Goal: Task Accomplishment & Management: Complete application form

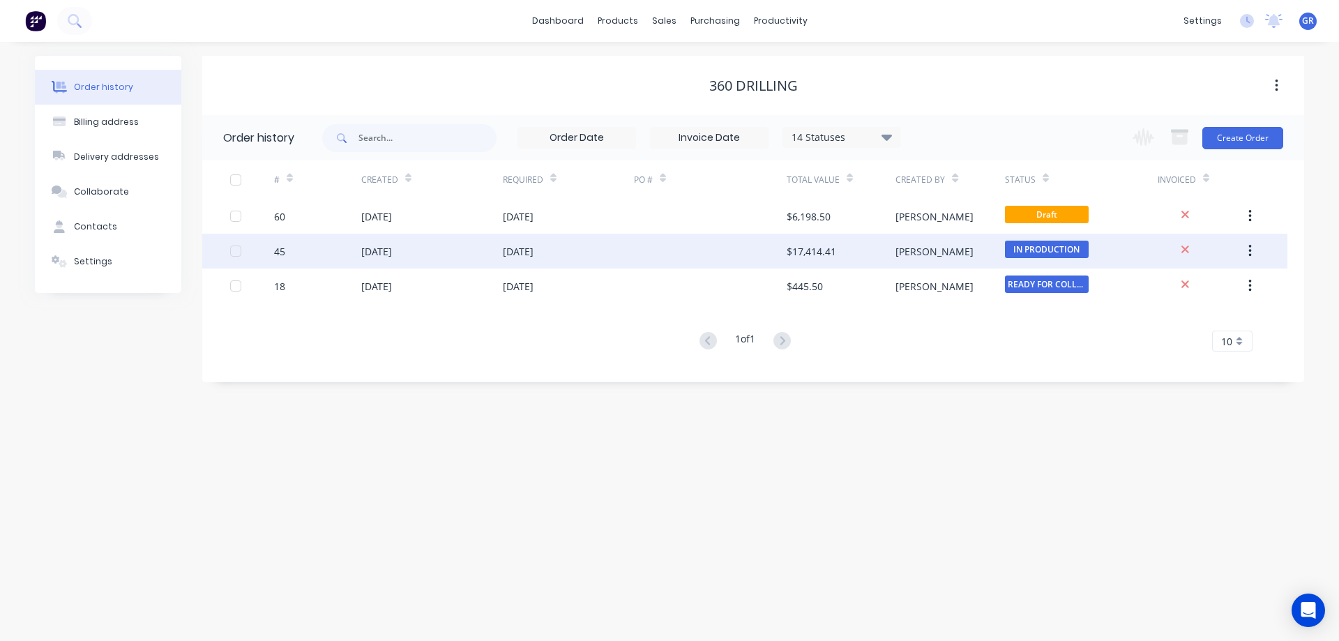
click at [467, 250] on div "[DATE]" at bounding box center [432, 251] width 142 height 35
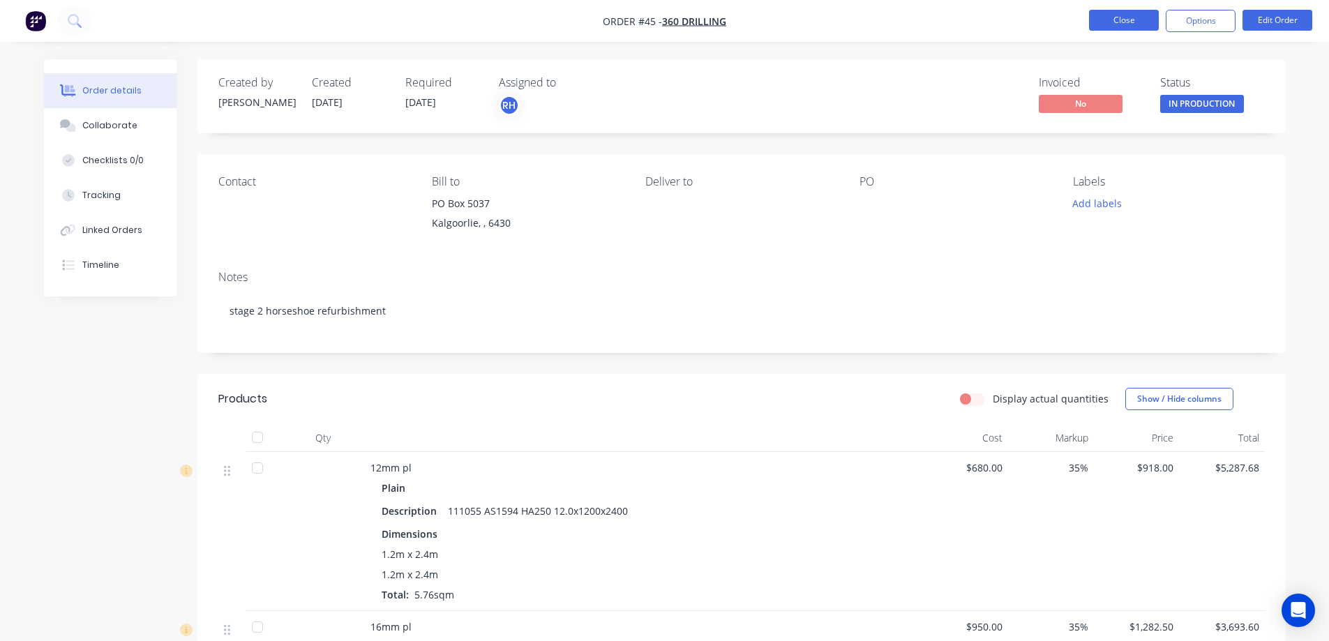
click at [1115, 19] on button "Close" at bounding box center [1124, 20] width 70 height 21
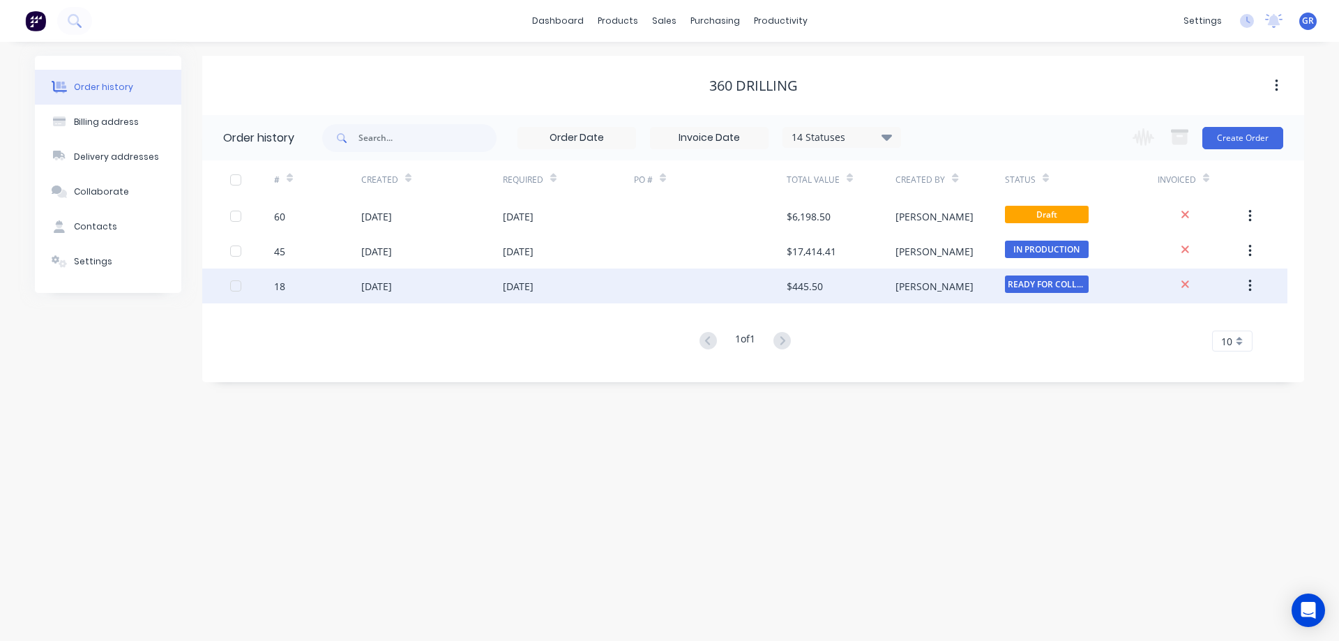
click at [386, 287] on div "[DATE]" at bounding box center [376, 286] width 31 height 15
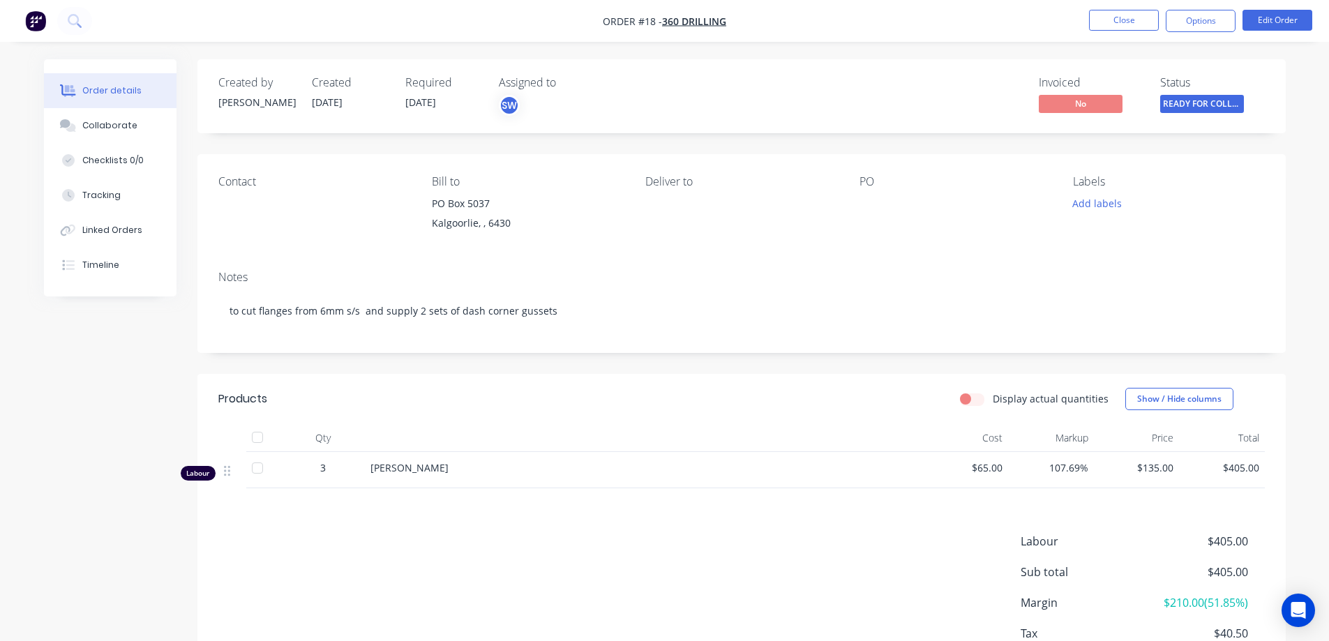
drag, startPoint x: 179, startPoint y: 362, endPoint x: 178, endPoint y: 344, distance: 18.2
click at [179, 361] on div "Created by [PERSON_NAME] [DATE] Required [DATE] Assigned to SW Invoiced No Stat…" at bounding box center [665, 397] width 1242 height 677
click at [1136, 23] on button "Close" at bounding box center [1124, 20] width 70 height 21
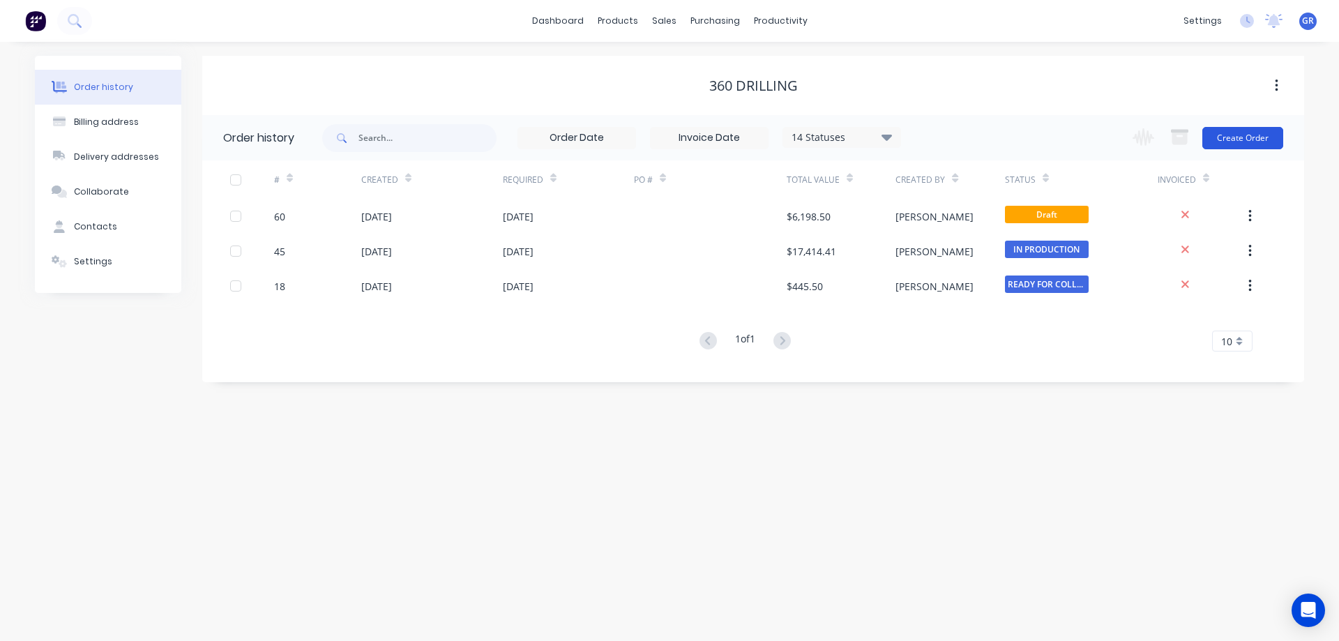
click at [1246, 133] on button "Create Order" at bounding box center [1243, 138] width 81 height 22
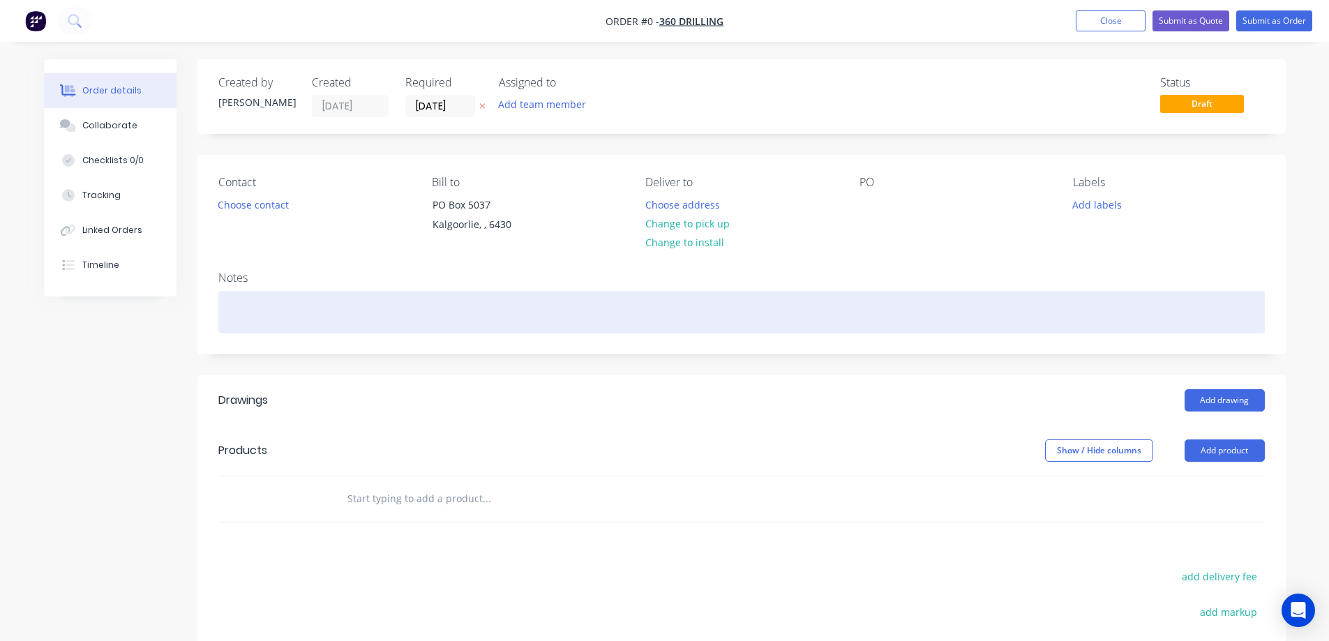
click at [351, 308] on div at bounding box center [741, 312] width 1046 height 43
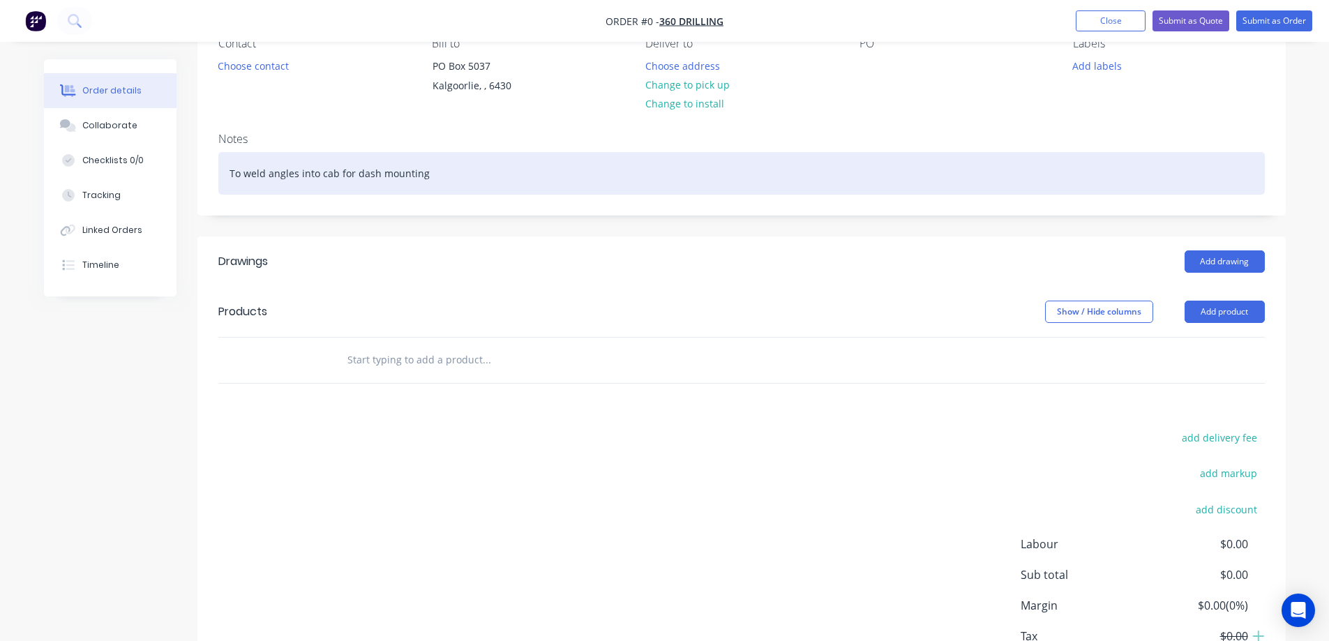
scroll to position [140, 0]
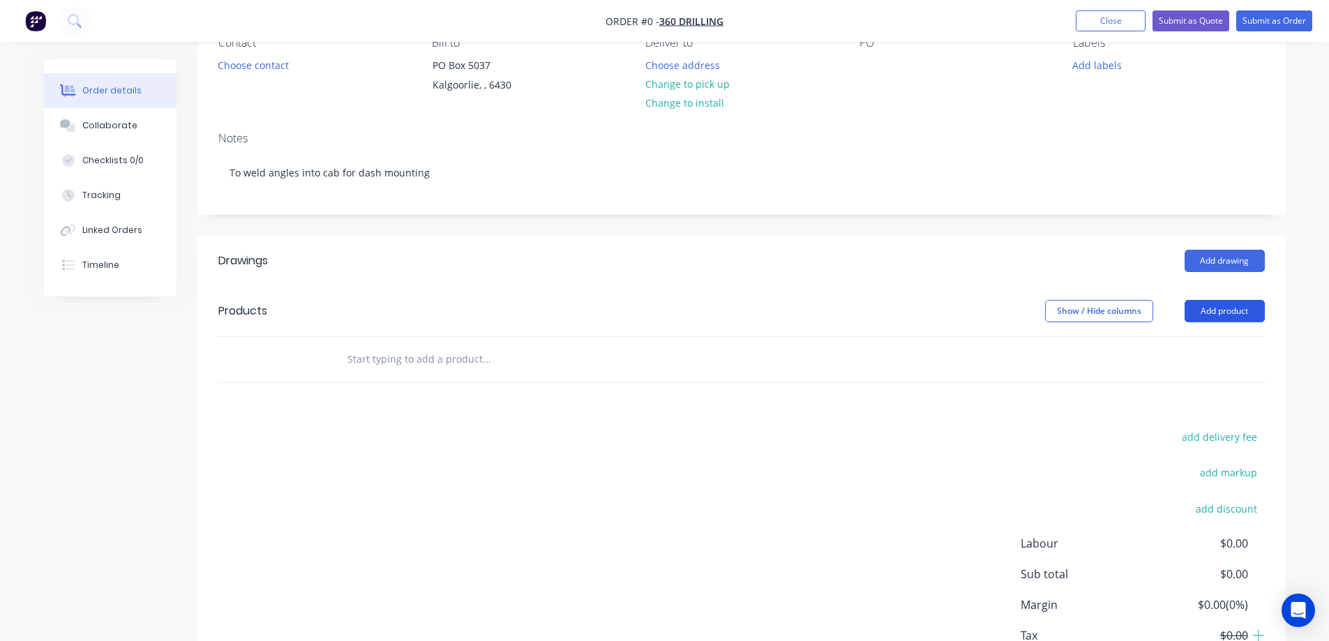
click at [1221, 315] on div "Order details Collaborate Checklists 0/0 Tracking Linked Orders Timeline Order …" at bounding box center [664, 329] width 1269 height 819
click at [1223, 312] on button "Add product" at bounding box center [1224, 311] width 80 height 22
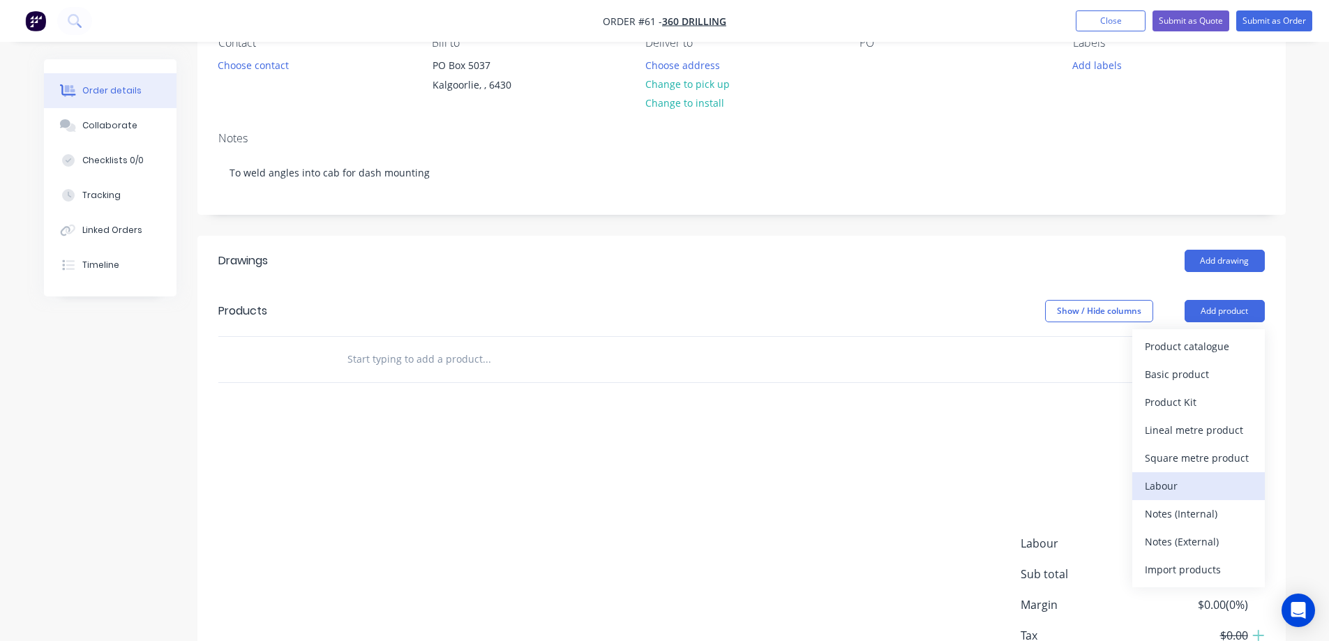
click at [1168, 484] on div "Labour" at bounding box center [1198, 486] width 107 height 20
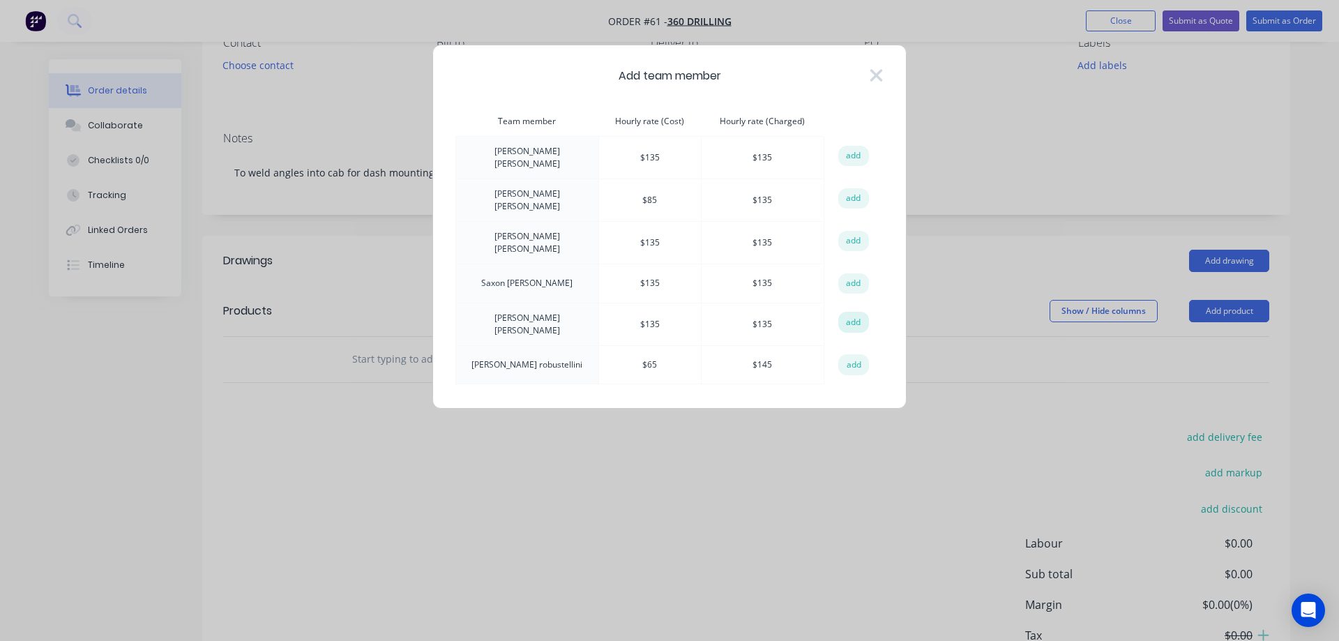
click at [854, 312] on button "add" at bounding box center [853, 322] width 31 height 21
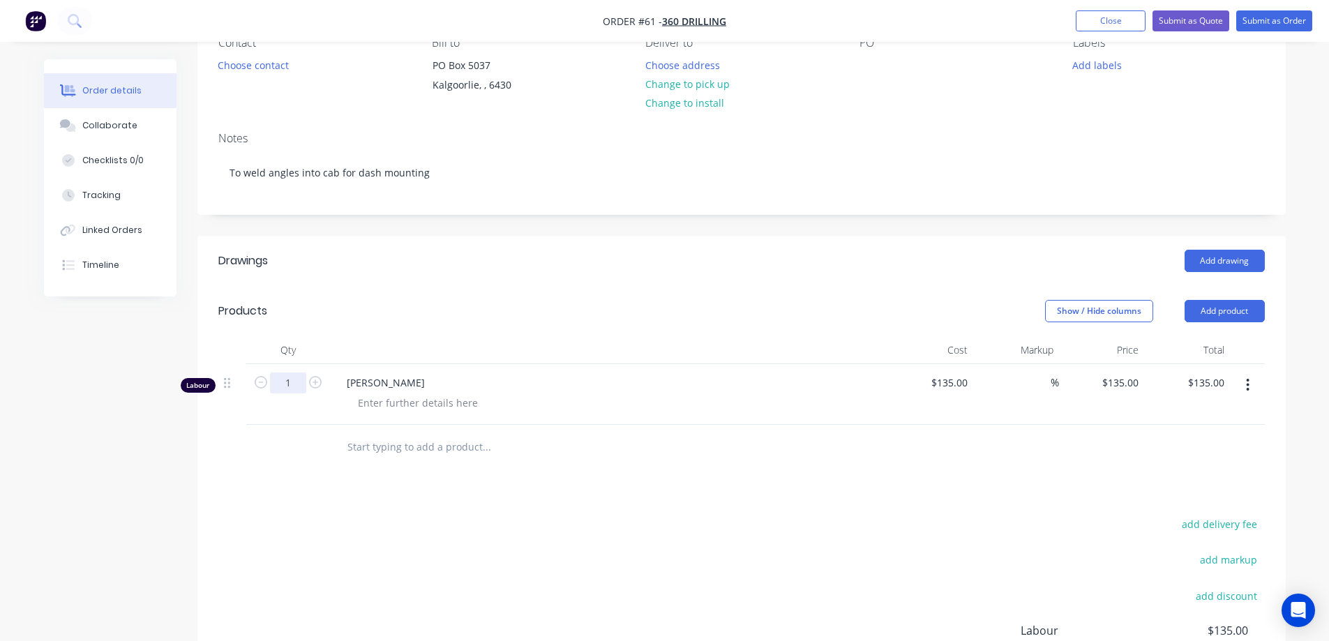
click at [295, 379] on input "1" at bounding box center [288, 382] width 36 height 21
type input "4.5"
type input "$607.50"
click at [670, 481] on div "Drawings Add drawing Products Show / Hide columns Add product Qty Cost Markup P…" at bounding box center [741, 520] width 1088 height 569
click at [1227, 310] on button "Add product" at bounding box center [1224, 311] width 80 height 22
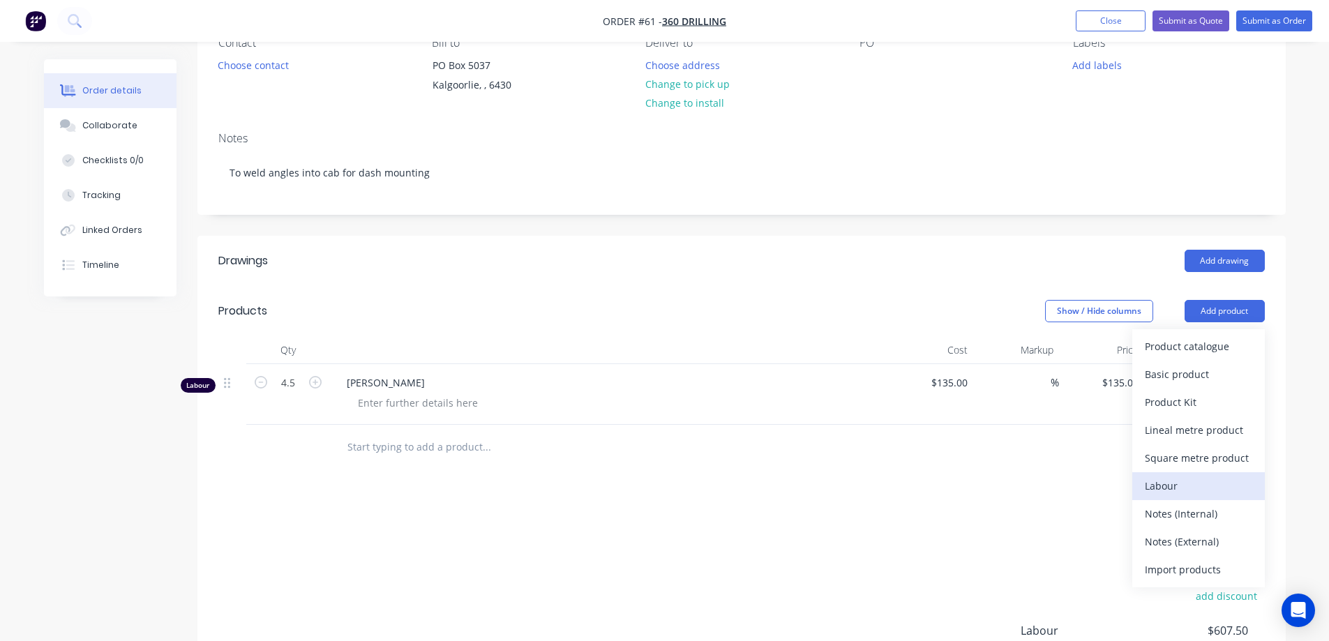
click at [1184, 486] on div "Labour" at bounding box center [1198, 486] width 107 height 20
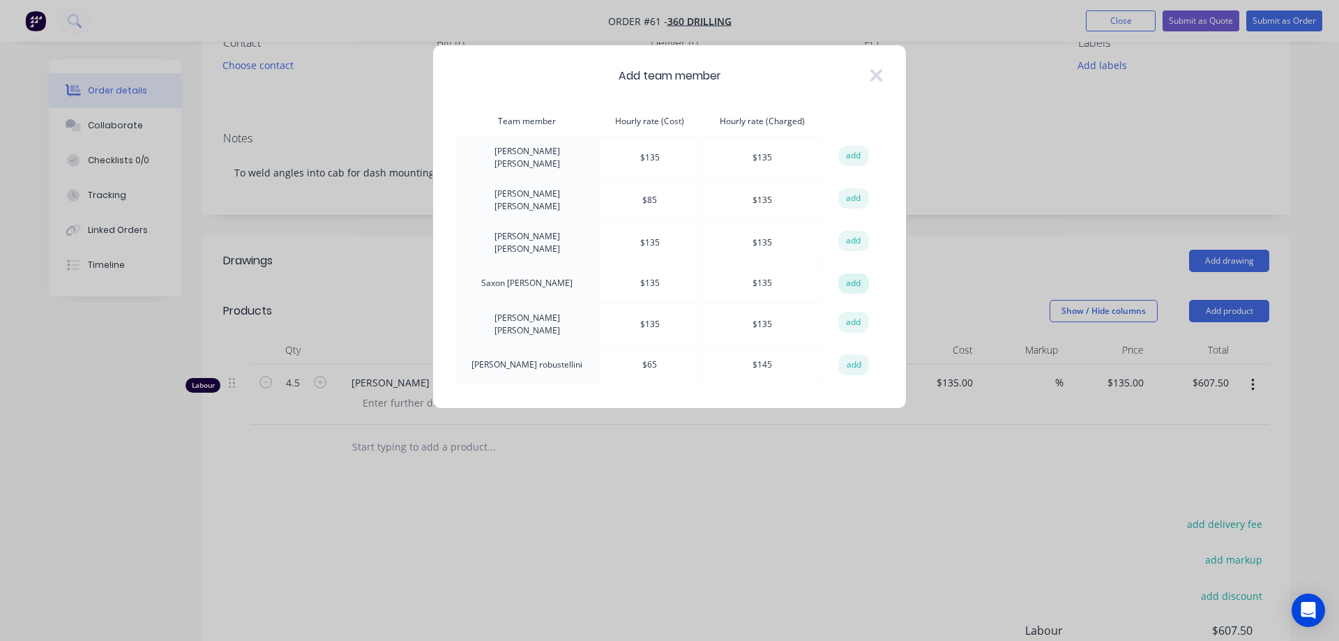
click at [856, 273] on button "add" at bounding box center [853, 283] width 31 height 21
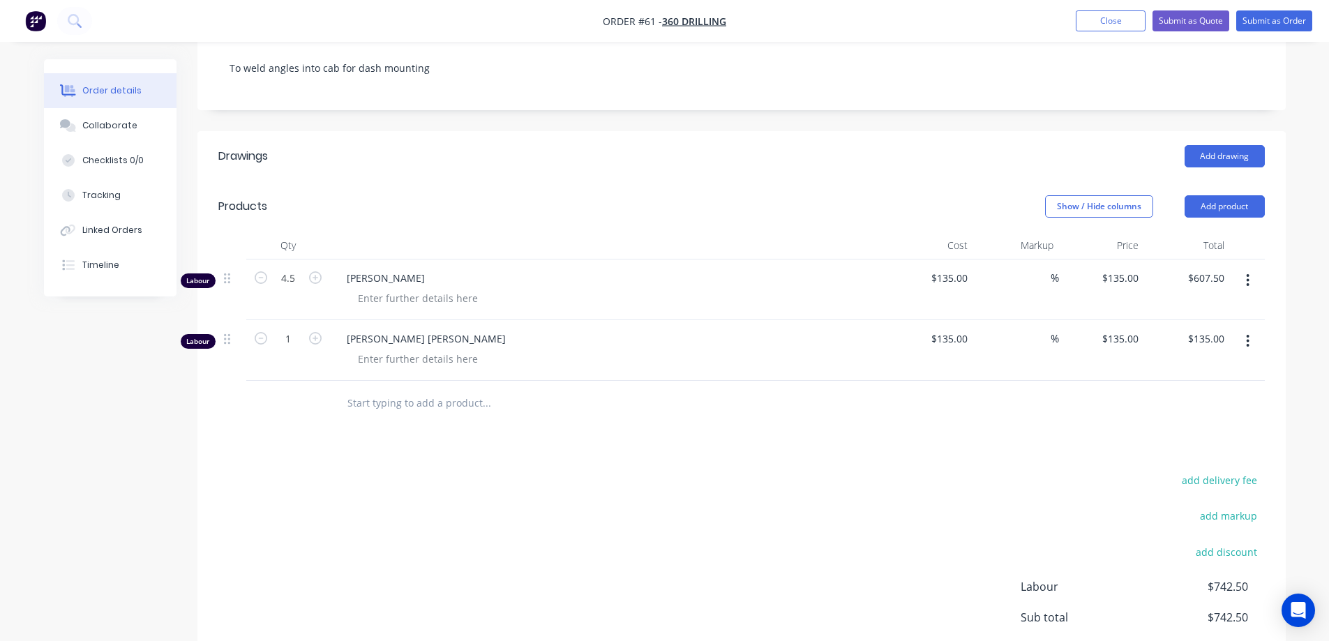
scroll to position [209, 0]
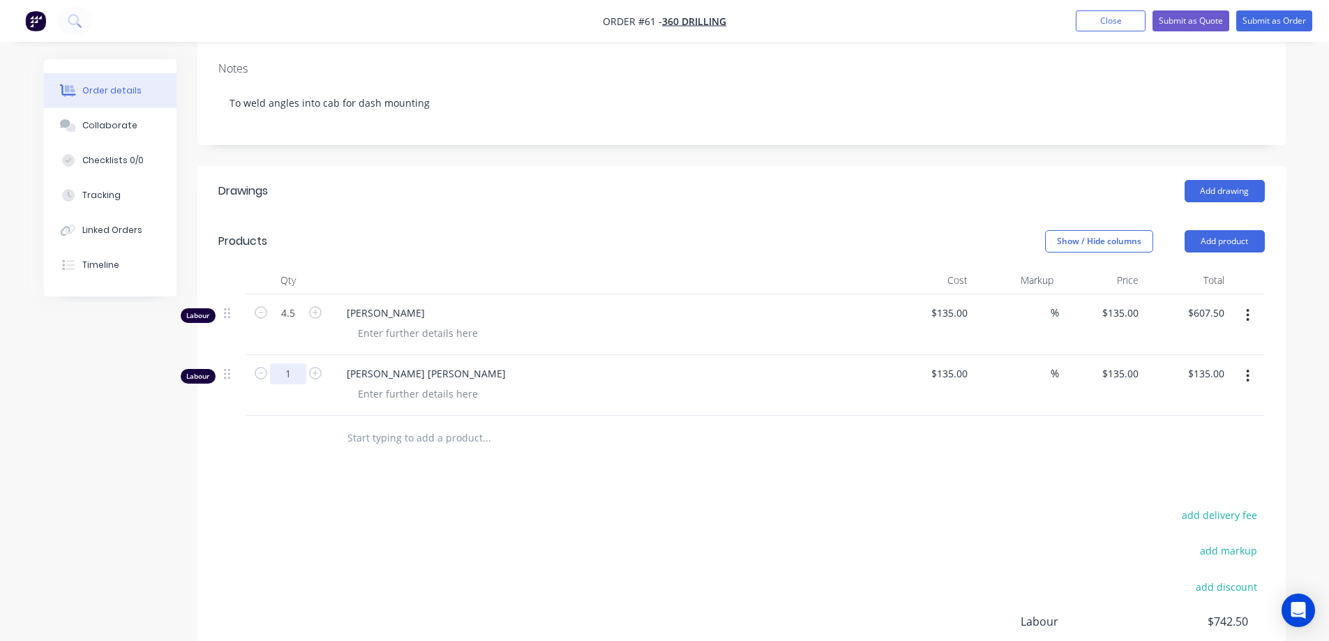
click at [299, 324] on input "1" at bounding box center [288, 313] width 36 height 21
type input "4"
type input "$540.00"
drag, startPoint x: 691, startPoint y: 515, endPoint x: 706, endPoint y: 508, distance: 16.5
click at [693, 515] on div "add delivery fee add markup add discount Labour $742.50 Sub total $742.50 Margi…" at bounding box center [741, 640] width 1046 height 269
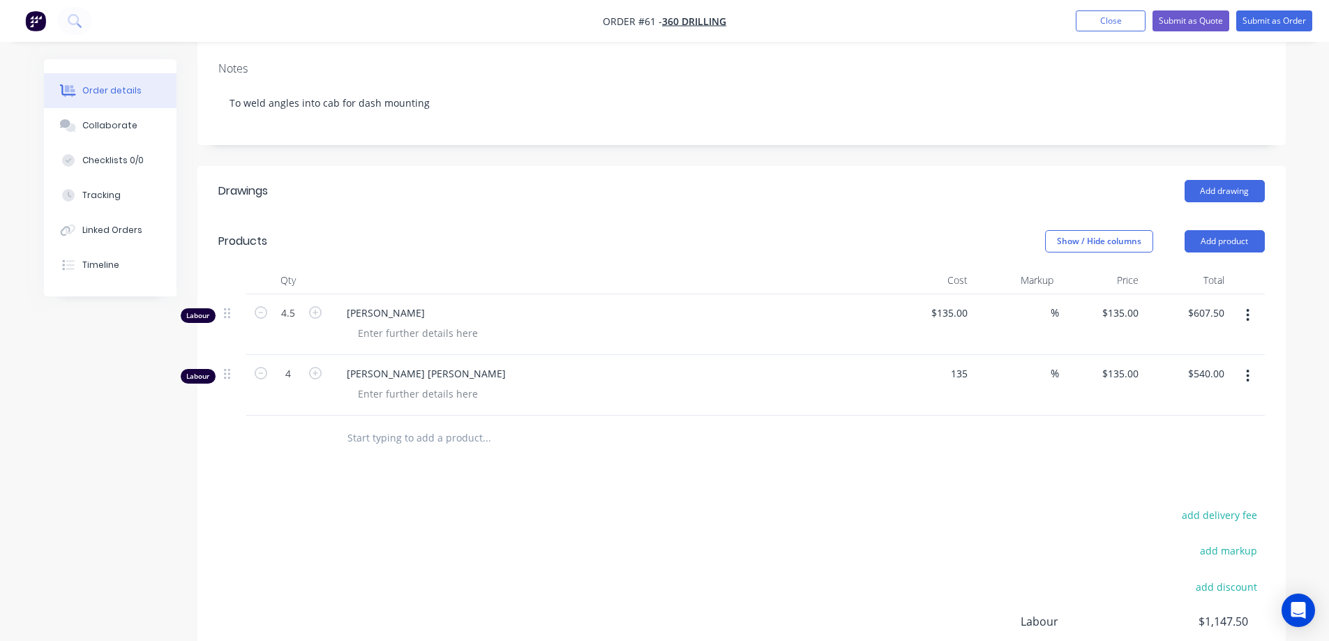
drag, startPoint x: 954, startPoint y: 372, endPoint x: 1004, endPoint y: 407, distance: 60.6
click at [955, 372] on input "135" at bounding box center [951, 373] width 43 height 20
type input "$75.00"
type input "$300.00"
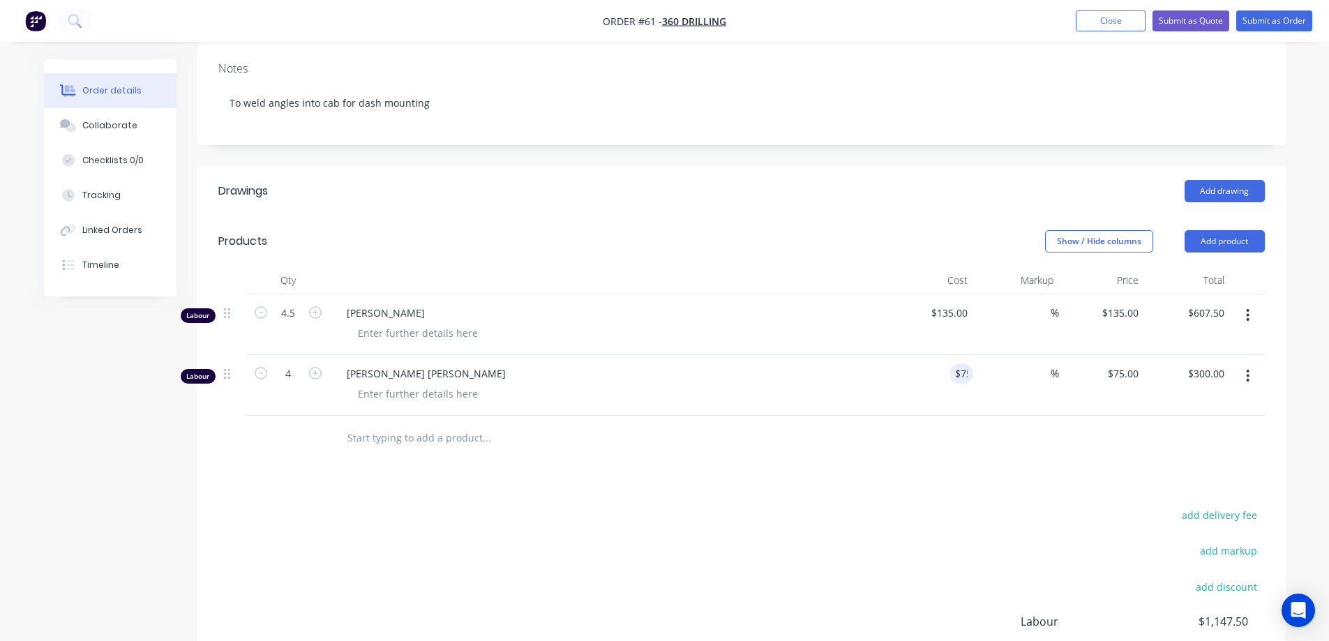
click at [1014, 424] on div at bounding box center [741, 438] width 1046 height 45
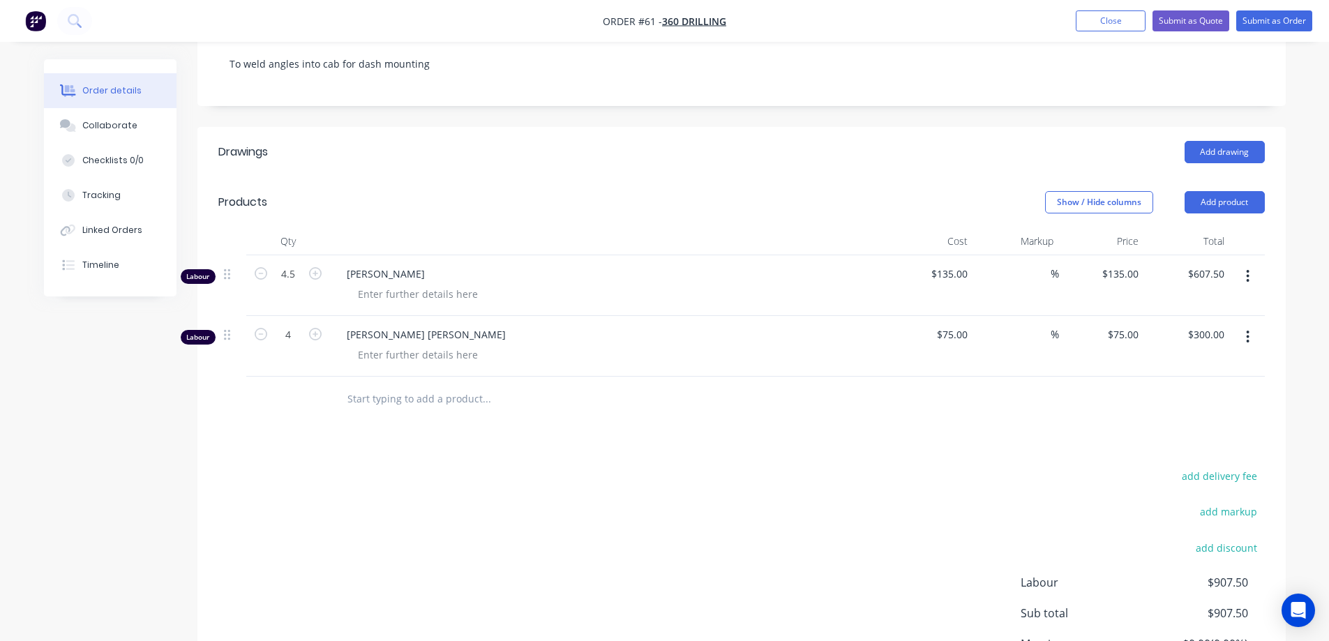
scroll to position [246, 0]
click at [1246, 340] on icon "button" at bounding box center [1247, 339] width 3 height 15
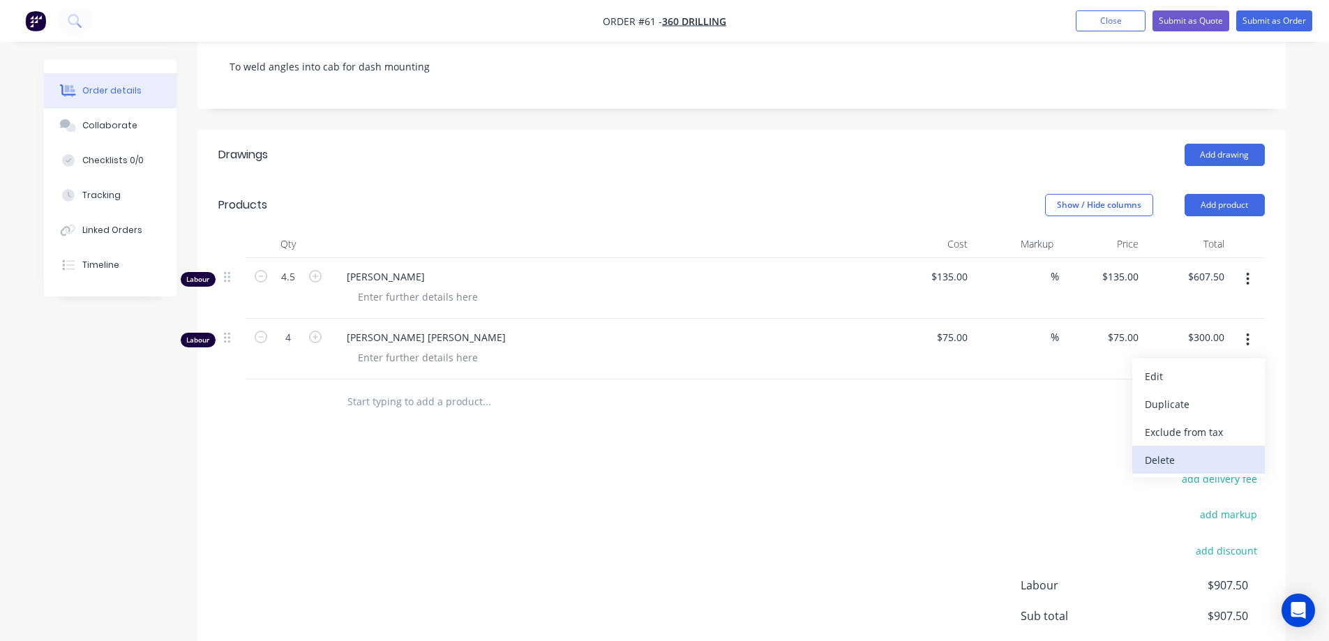
click at [1154, 455] on div "Delete" at bounding box center [1198, 460] width 107 height 20
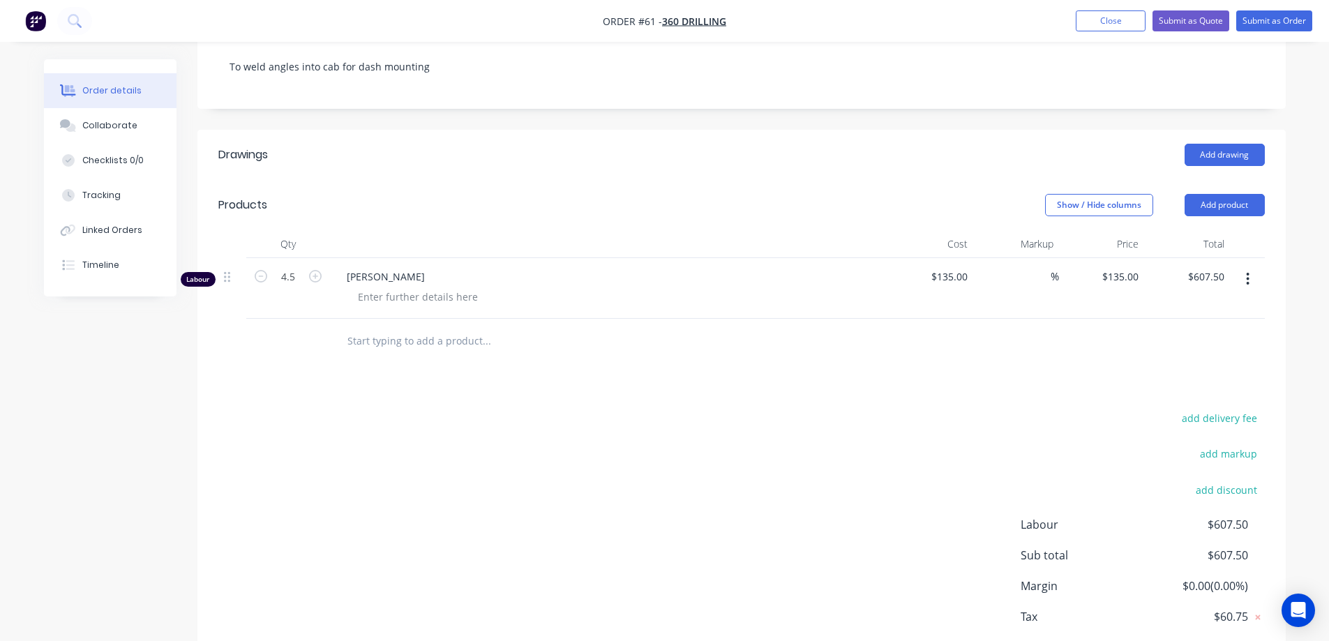
click at [790, 458] on div "add delivery fee add markup add discount Labour $607.50 Sub total $607.50 Margi…" at bounding box center [741, 543] width 1046 height 269
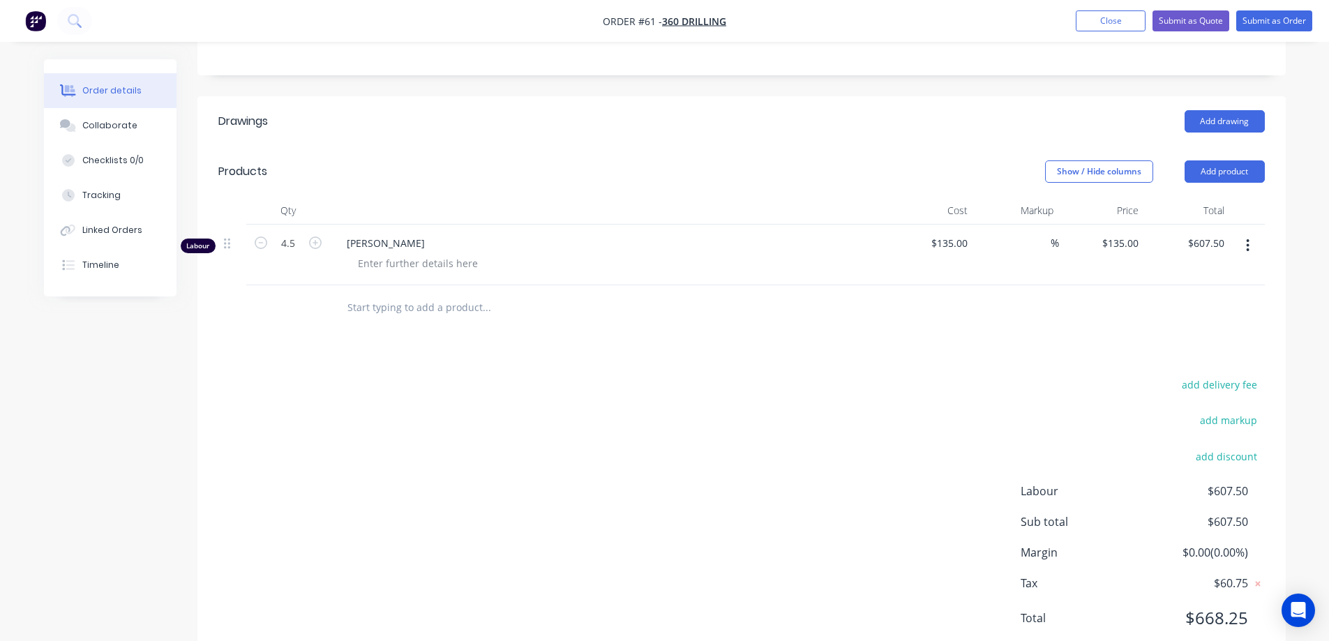
scroll to position [255, 0]
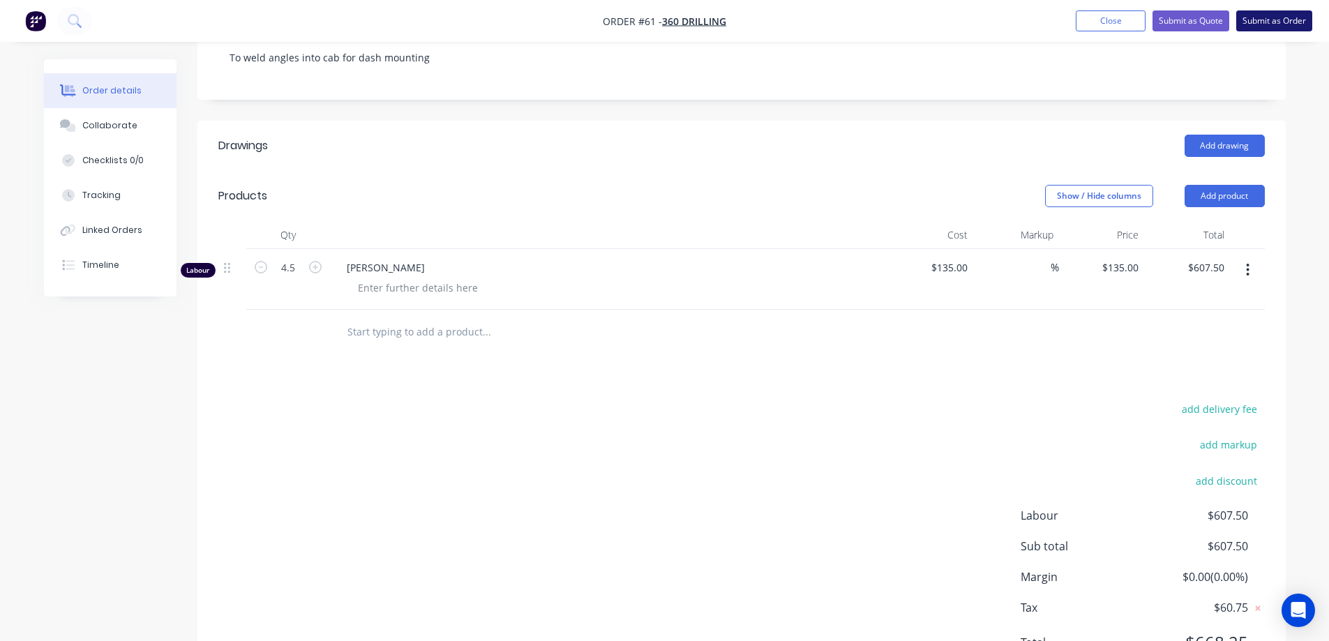
click at [1285, 27] on button "Submit as Order" at bounding box center [1274, 20] width 76 height 21
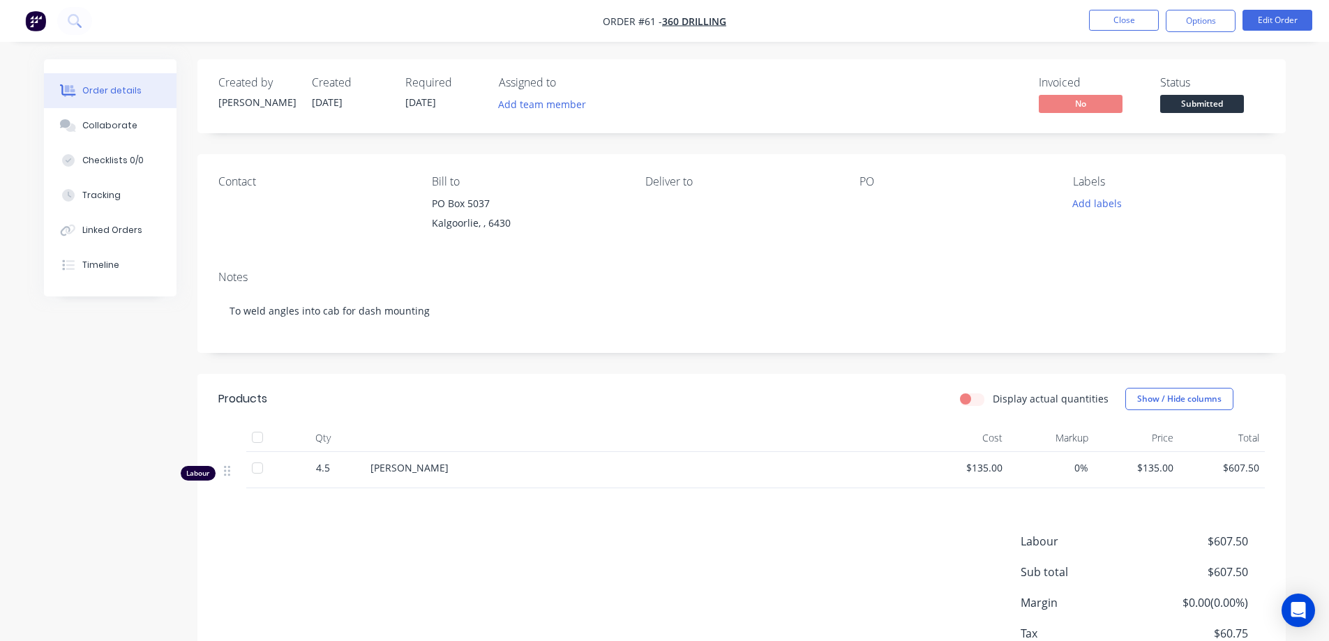
click at [784, 272] on div "Notes" at bounding box center [741, 277] width 1046 height 13
click at [1133, 8] on nav "Order #61 - 360 Drilling Close Options Edit Order" at bounding box center [664, 21] width 1329 height 42
click at [1131, 15] on button "Close" at bounding box center [1124, 20] width 70 height 21
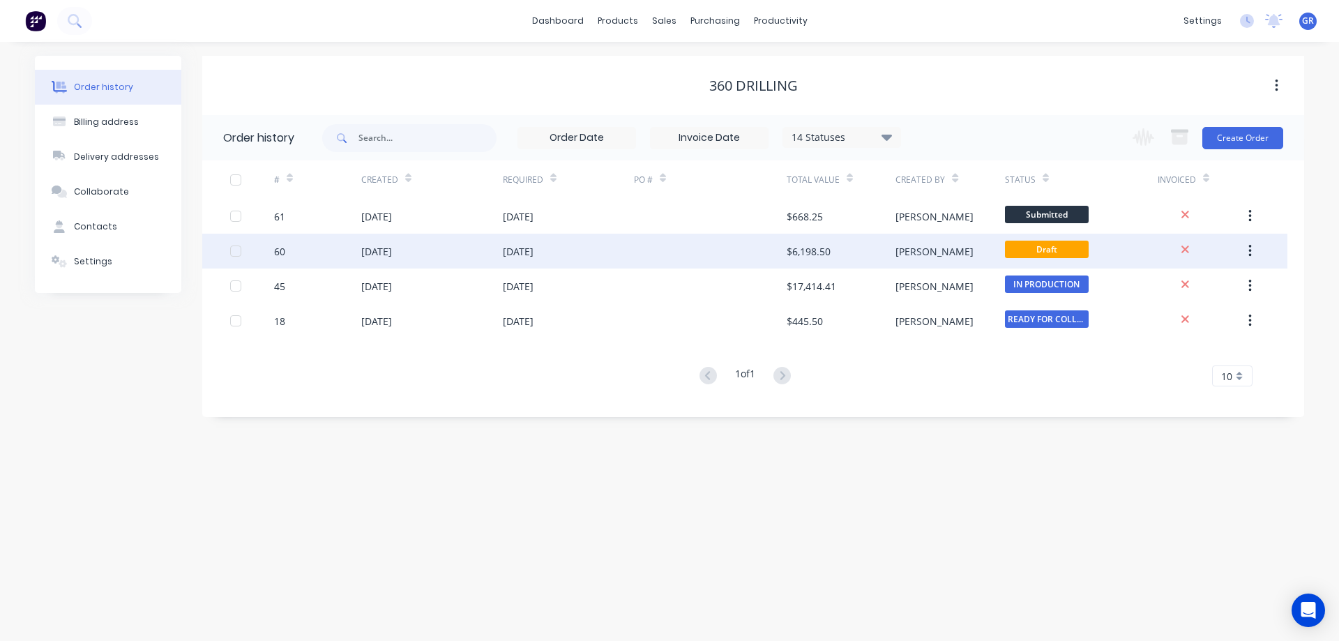
click at [488, 247] on div "[DATE]" at bounding box center [432, 251] width 142 height 35
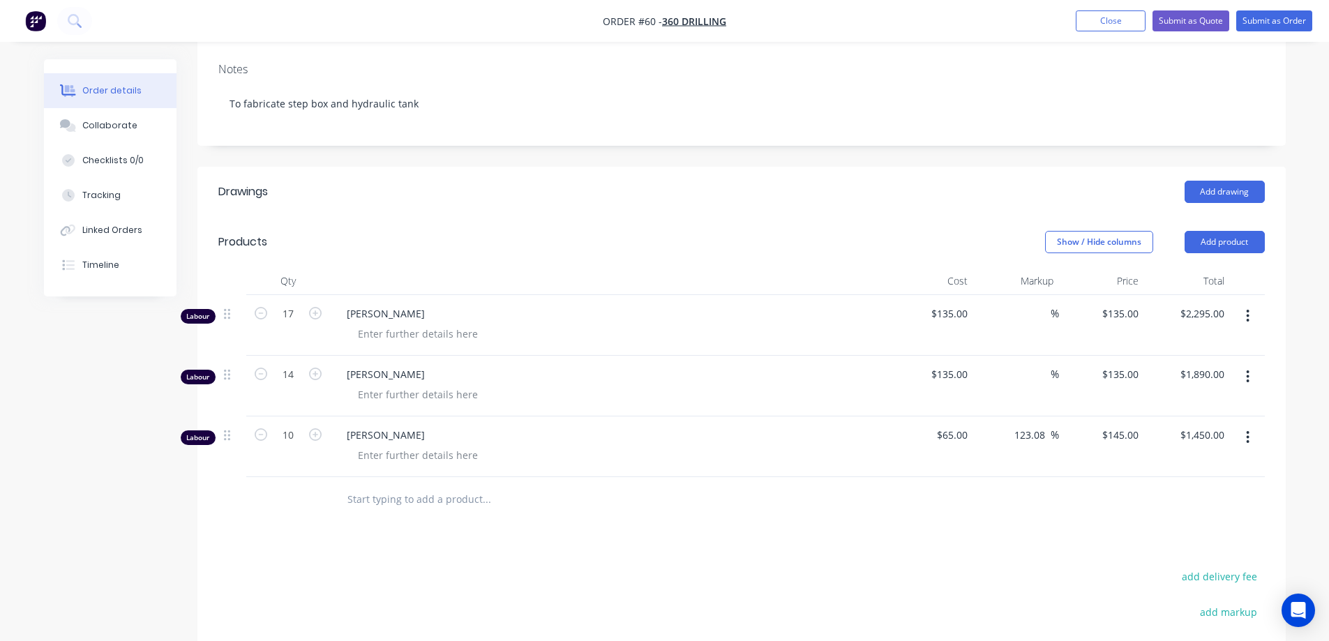
scroll to position [209, 0]
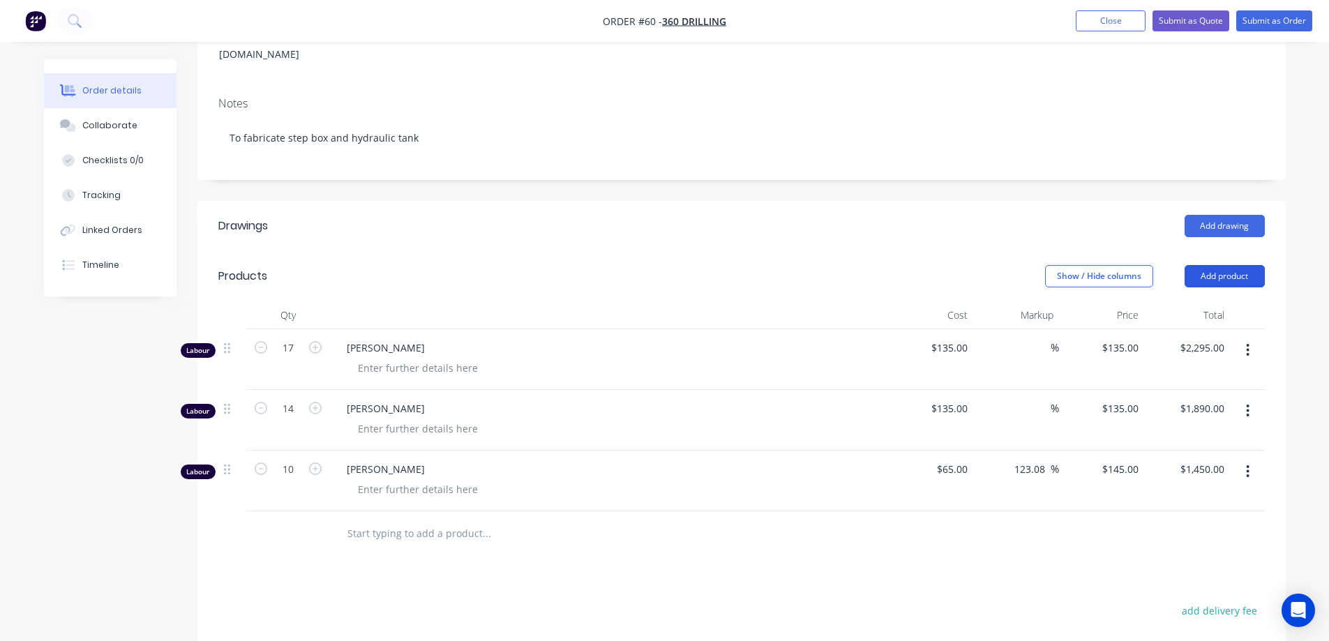
click at [1212, 265] on button "Add product" at bounding box center [1224, 276] width 80 height 22
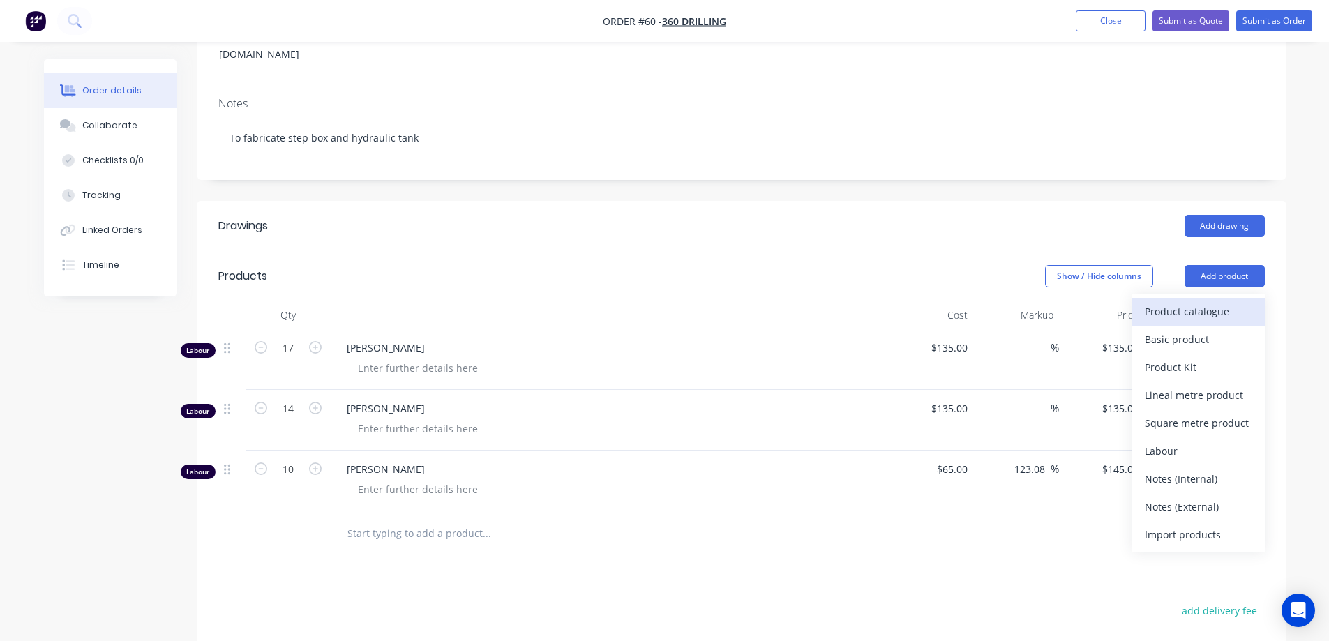
click at [1186, 301] on div "Product catalogue" at bounding box center [1198, 311] width 107 height 20
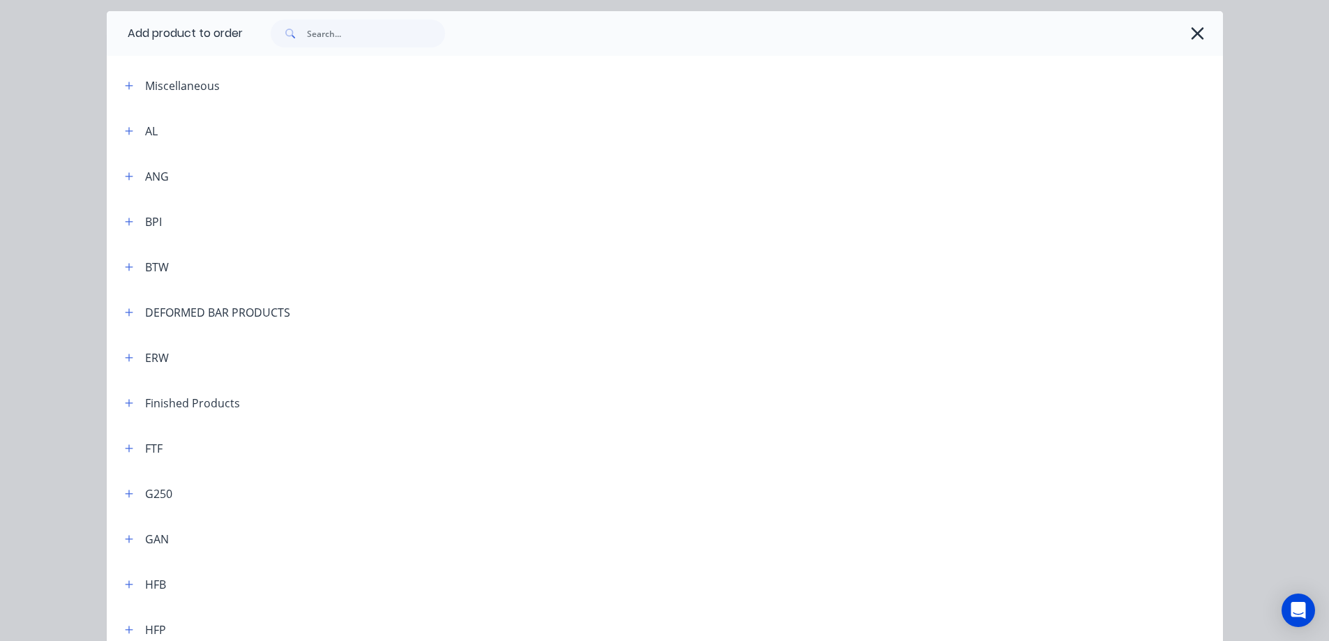
scroll to position [140, 0]
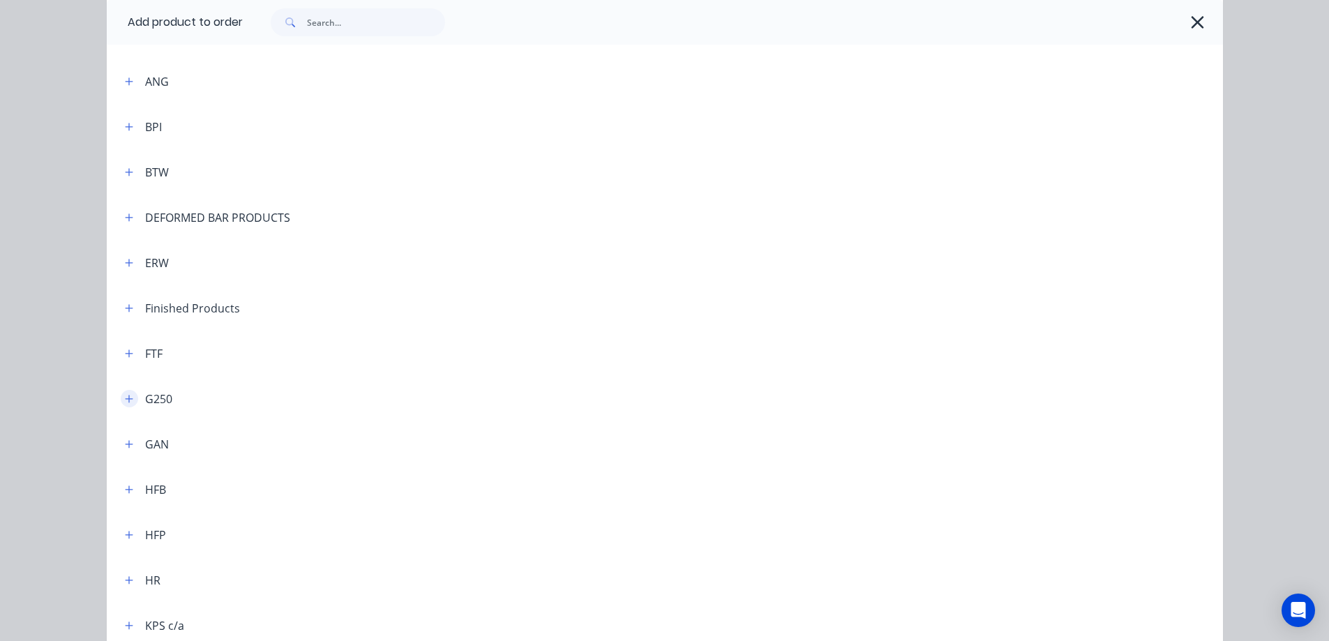
click at [125, 397] on icon "button" at bounding box center [129, 399] width 8 height 10
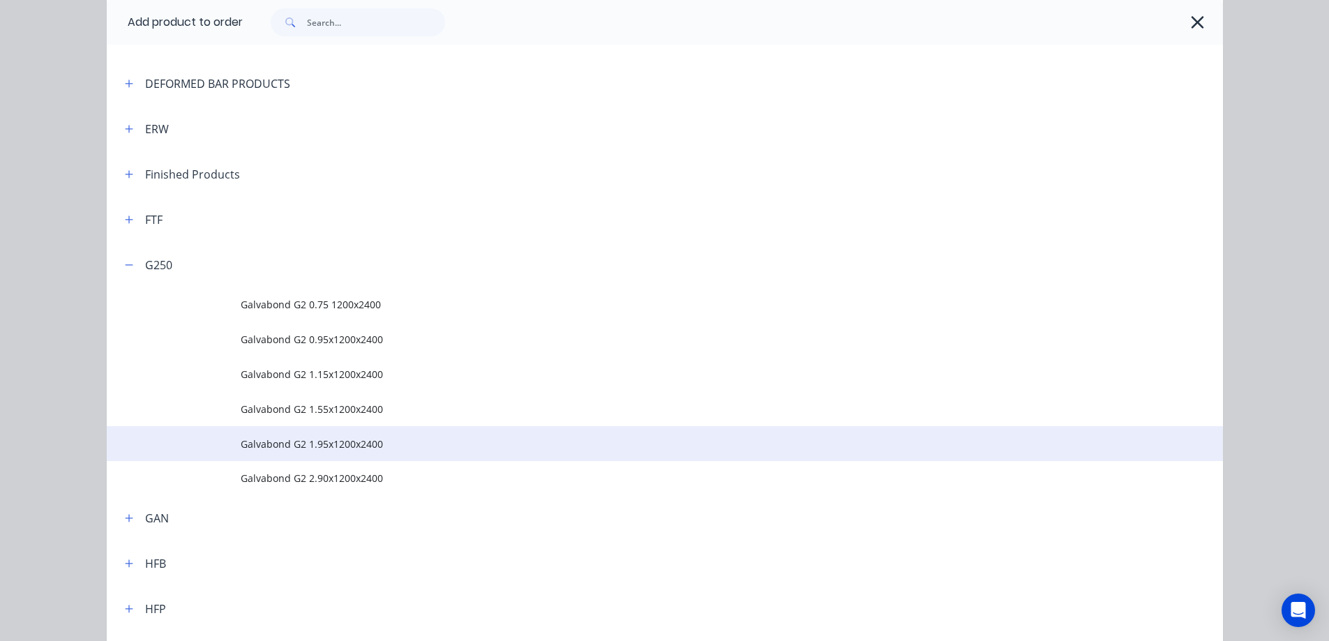
scroll to position [279, 0]
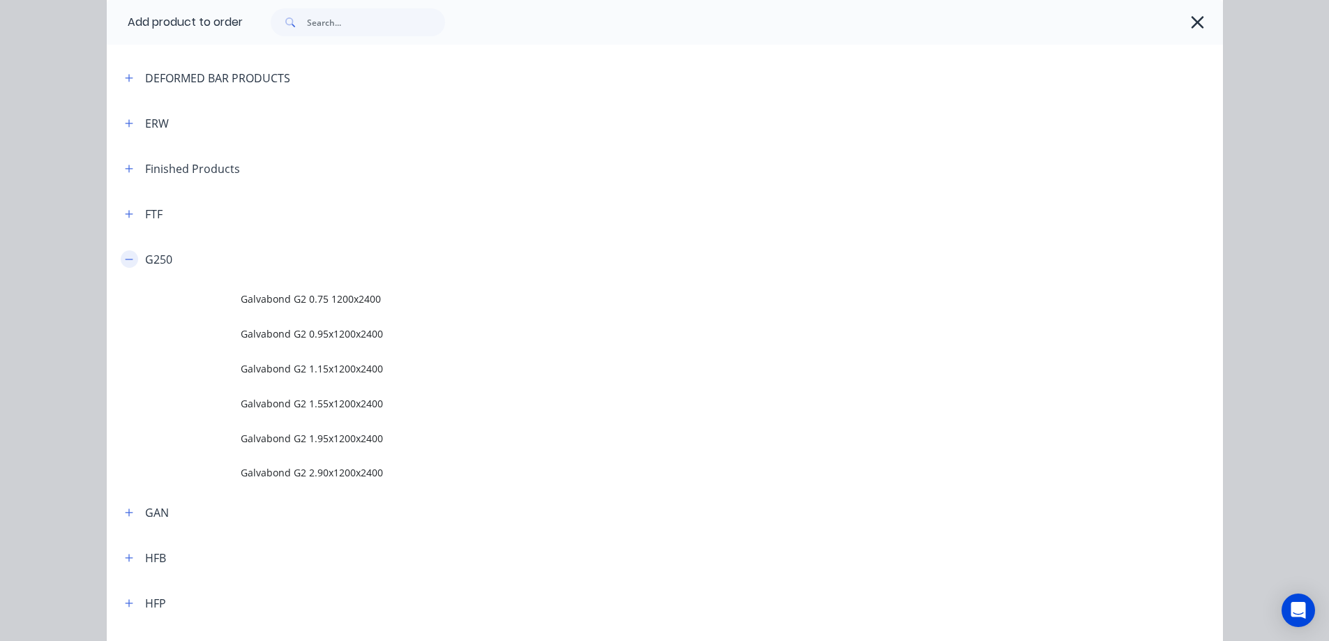
click at [126, 262] on icon "button" at bounding box center [129, 260] width 8 height 10
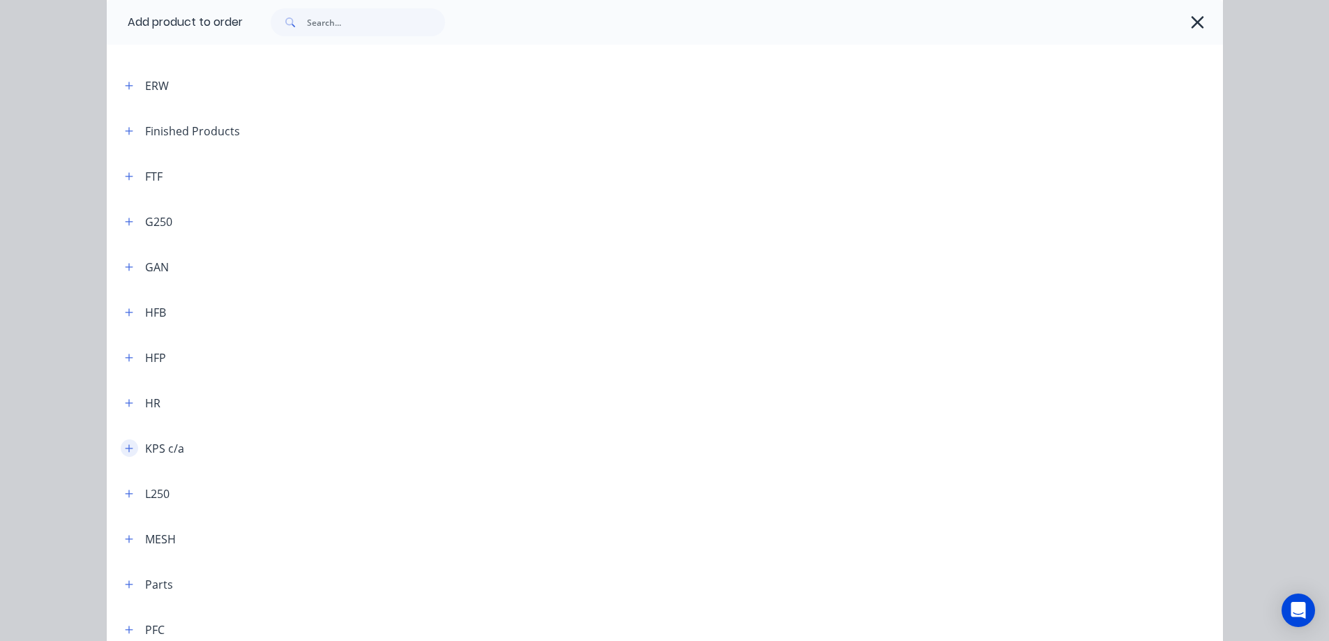
scroll to position [349, 0]
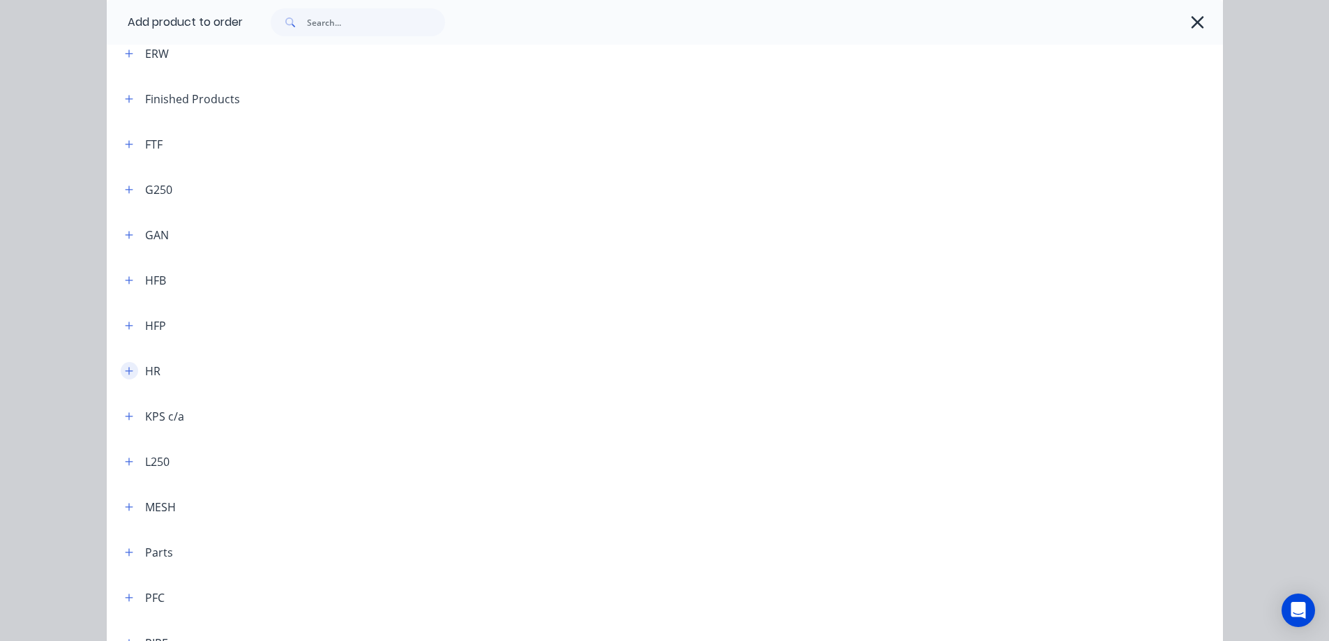
click at [125, 372] on icon "button" at bounding box center [129, 371] width 8 height 10
click at [125, 279] on icon "button" at bounding box center [129, 280] width 8 height 8
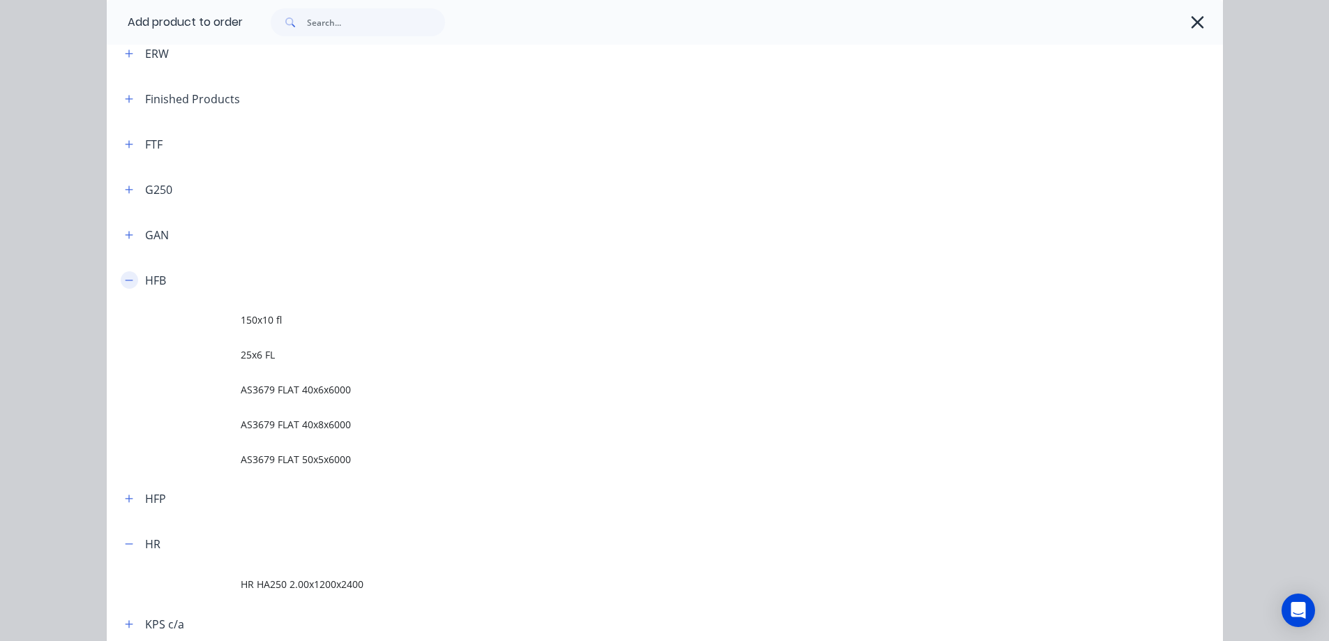
click at [125, 279] on icon "button" at bounding box center [129, 281] width 8 height 10
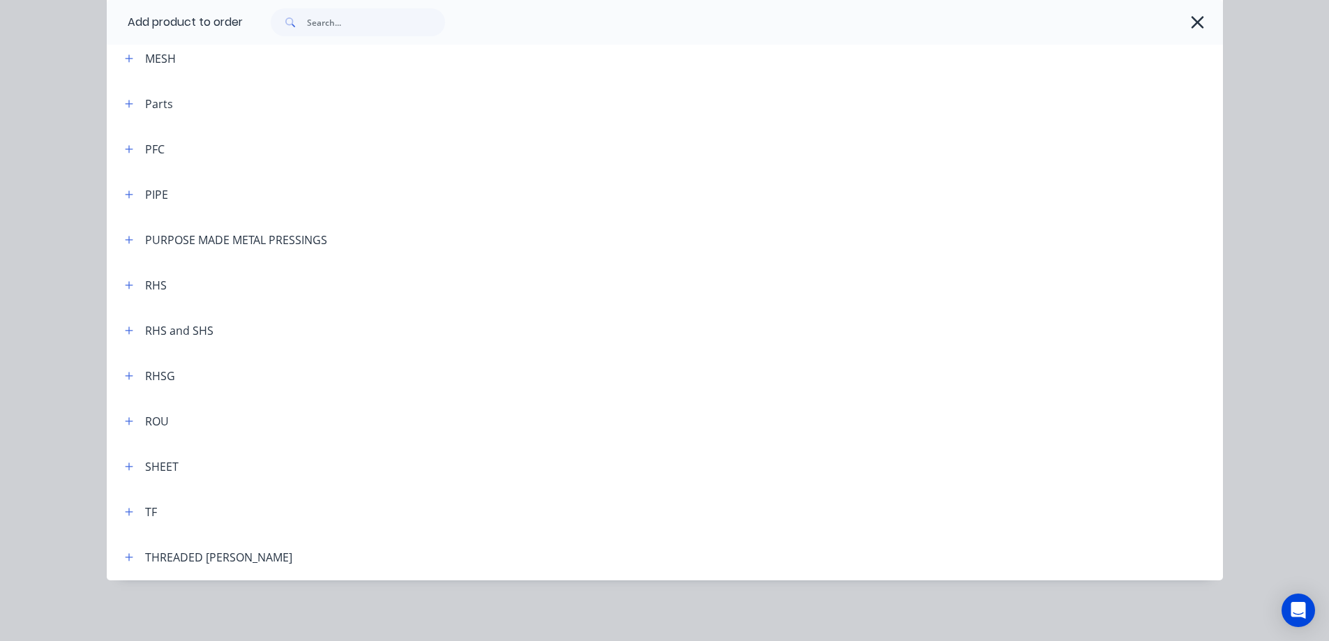
scroll to position [832, 0]
click at [125, 468] on icon "button" at bounding box center [129, 466] width 8 height 10
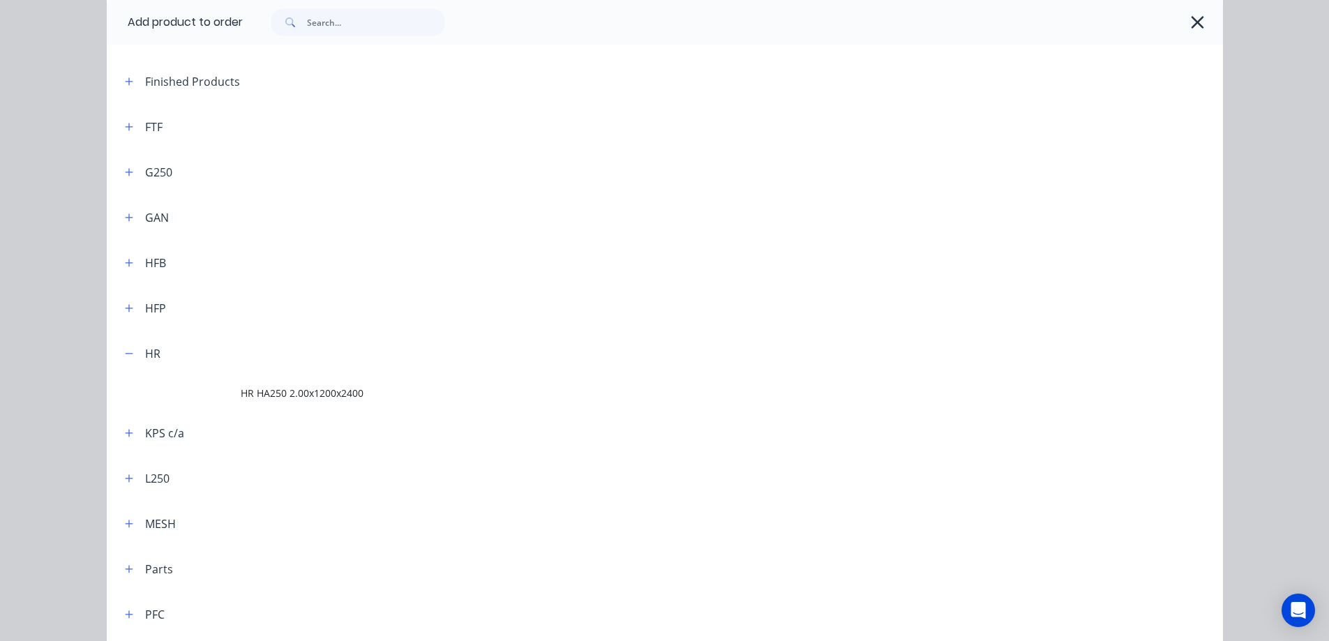
scroll to position [343, 0]
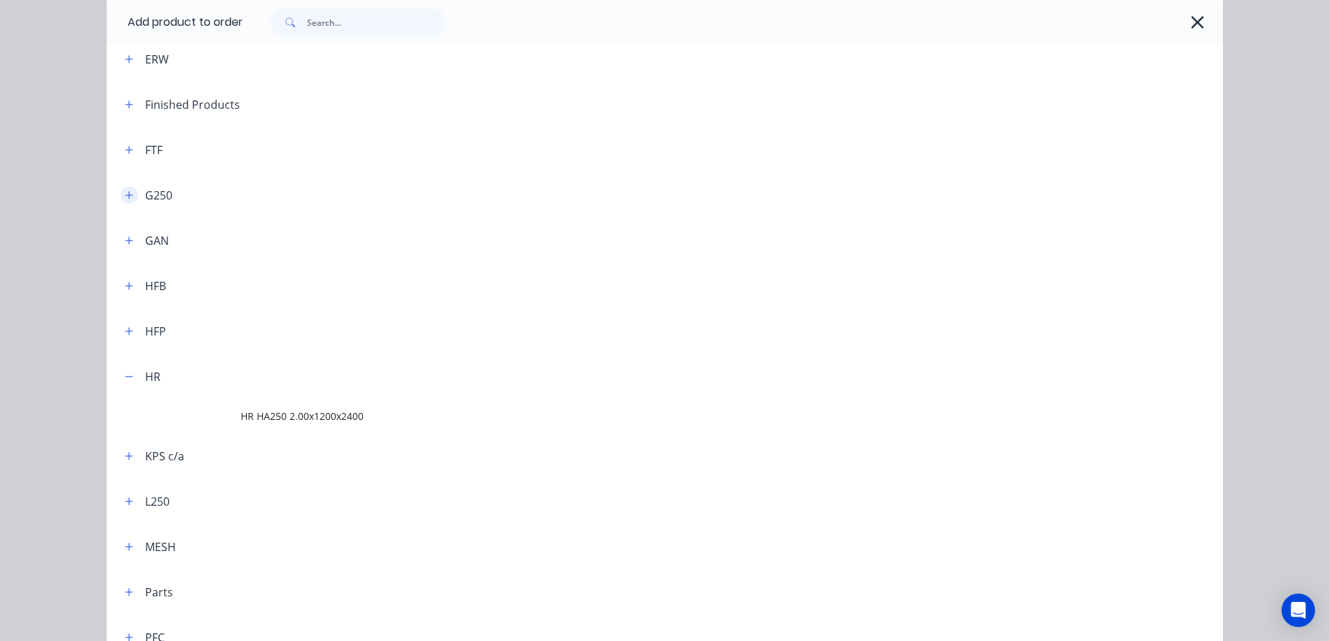
click at [125, 190] on icon "button" at bounding box center [129, 195] width 8 height 10
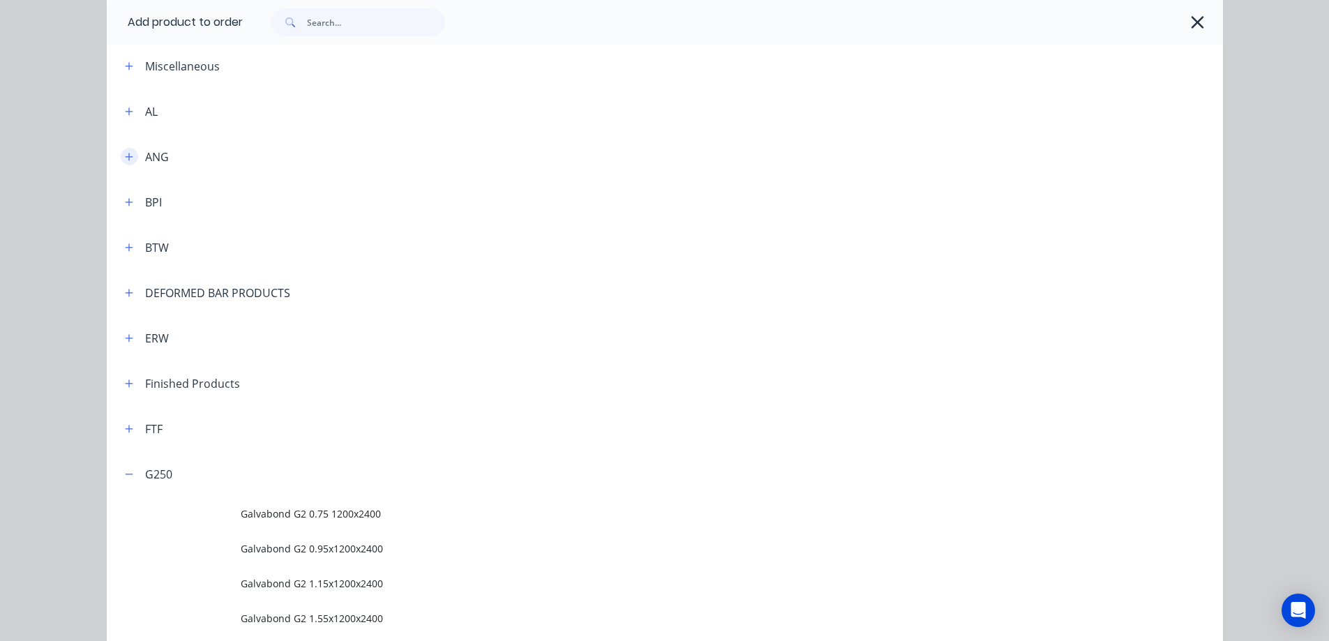
scroll to position [0, 0]
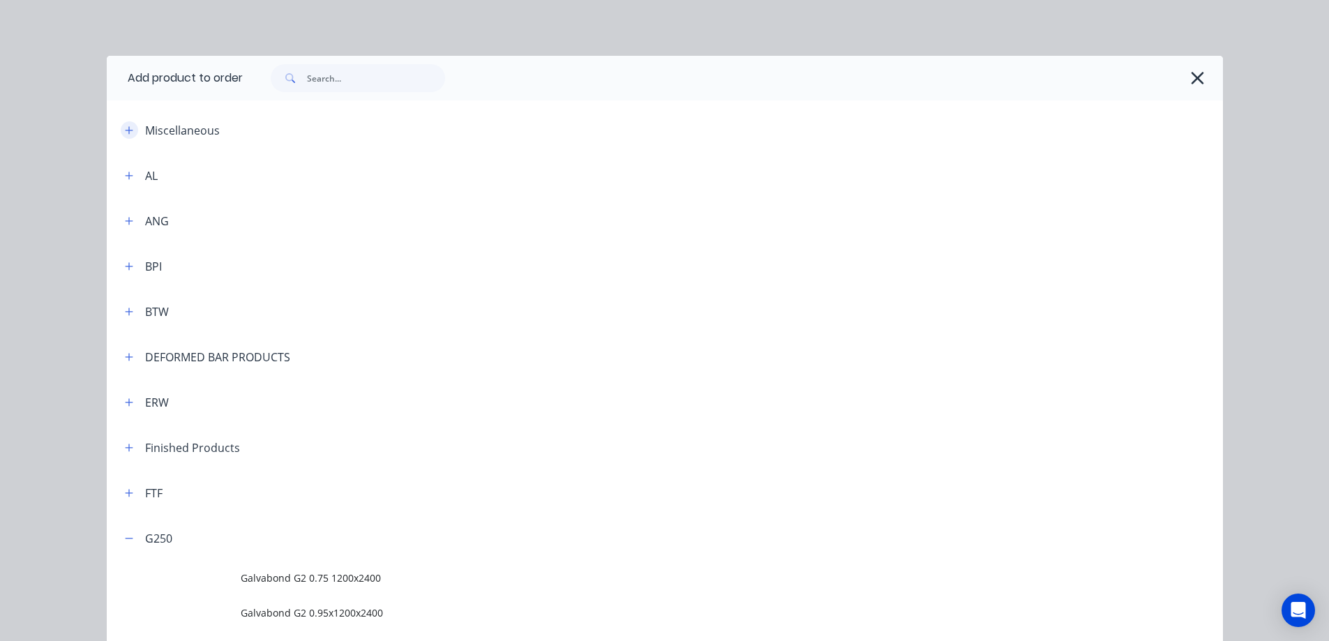
click at [126, 134] on icon "button" at bounding box center [129, 131] width 8 height 10
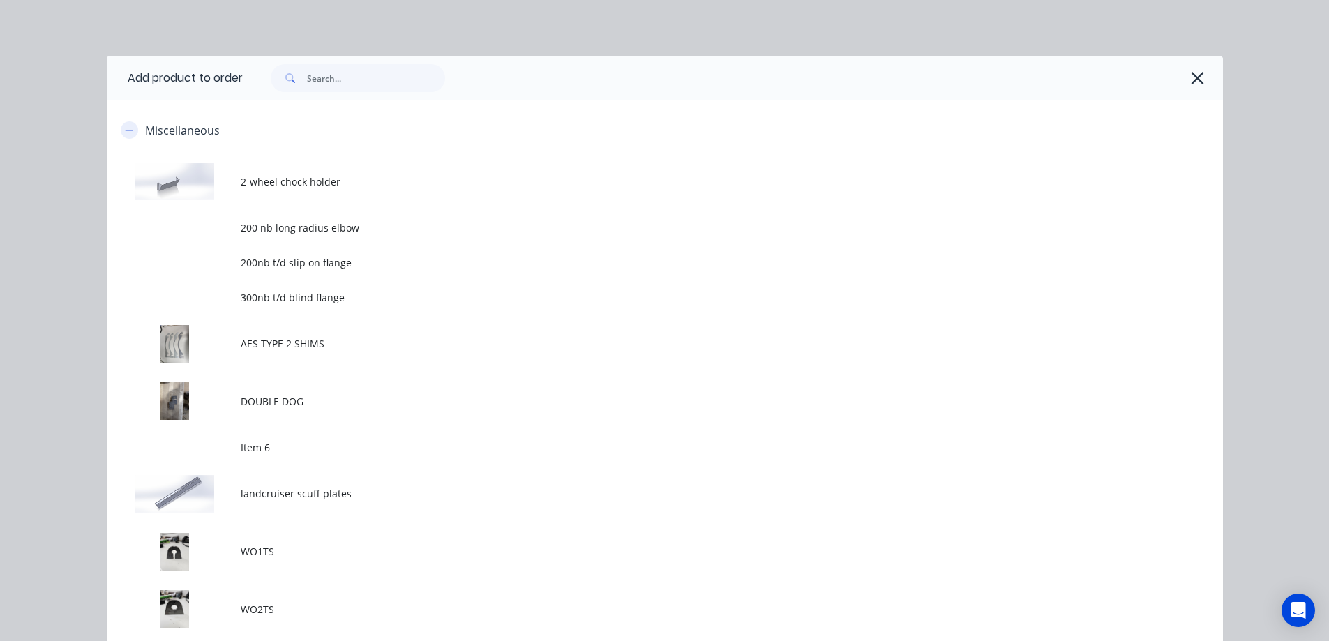
click at [125, 133] on icon "button" at bounding box center [129, 131] width 8 height 10
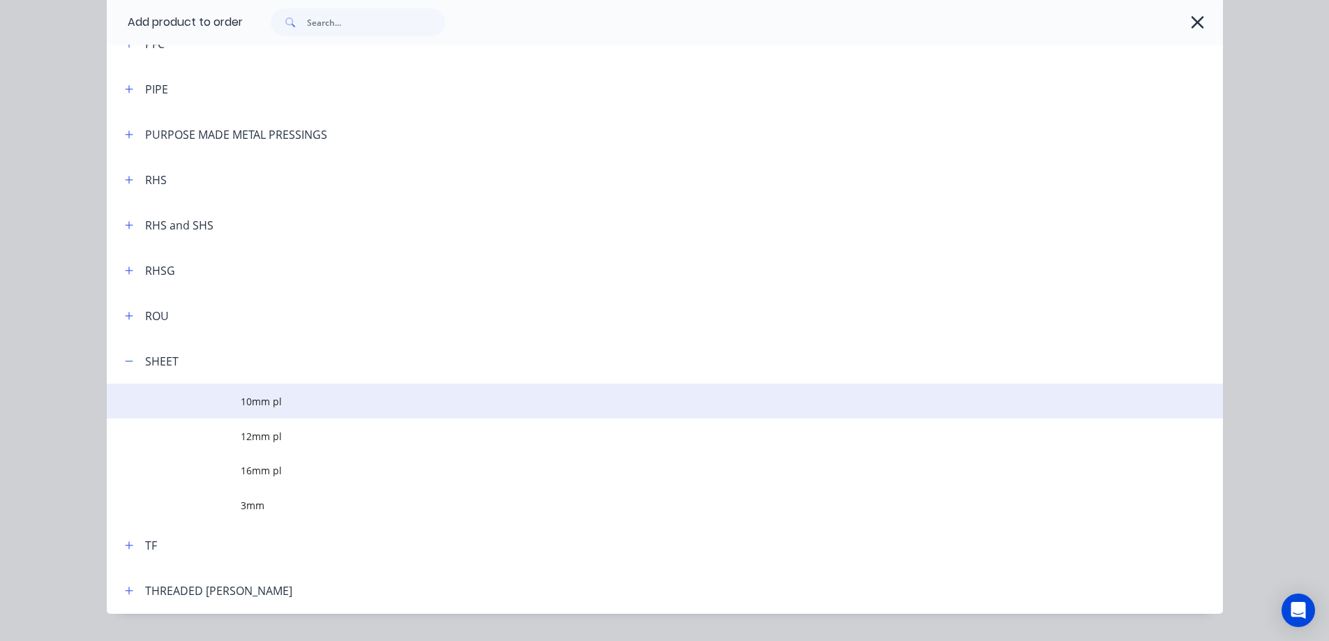
scroll to position [1180, 0]
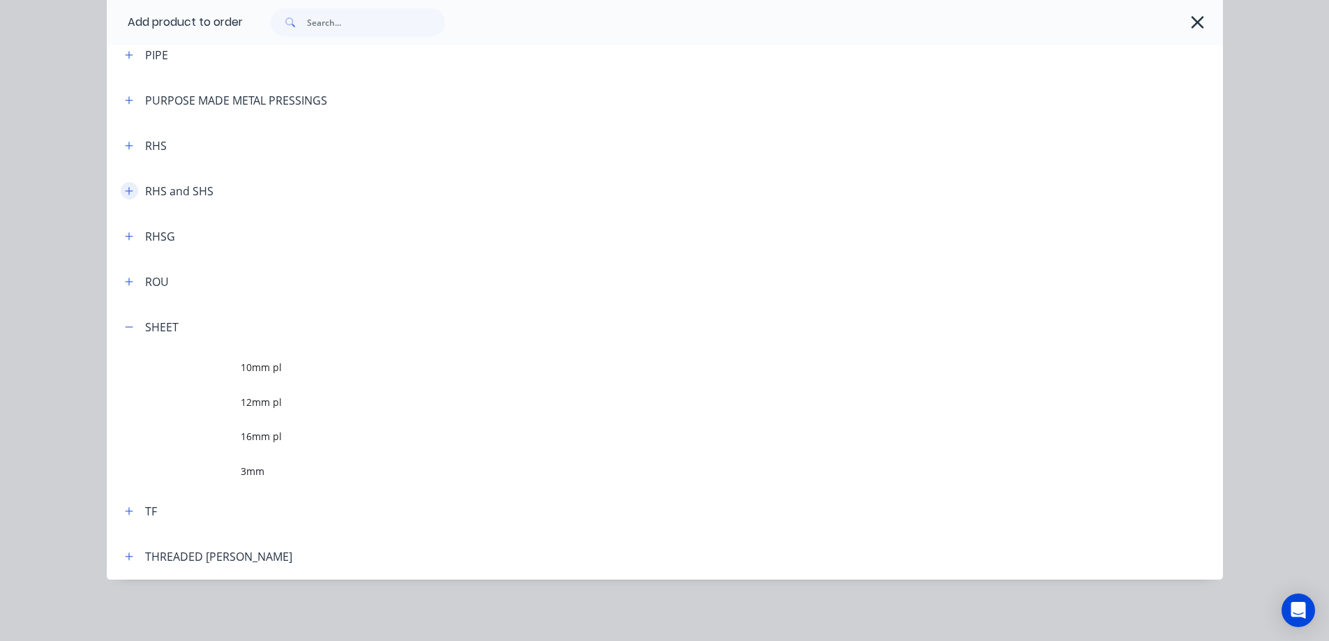
click at [128, 195] on button "button" at bounding box center [129, 190] width 17 height 17
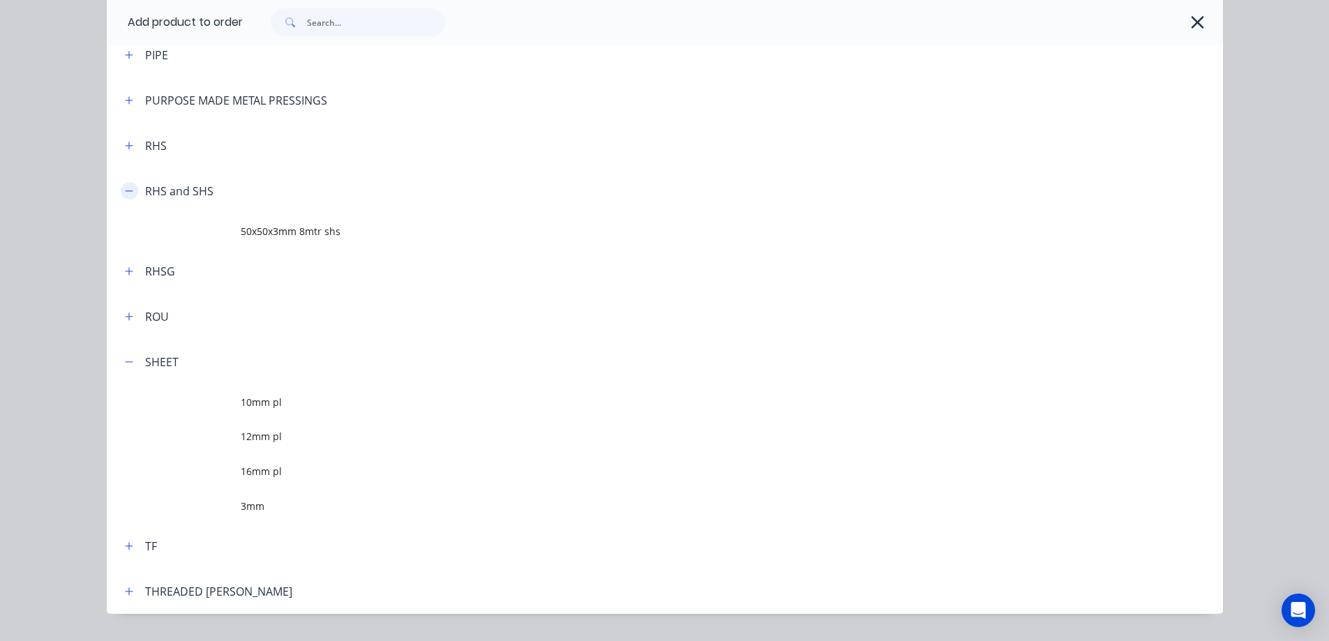
click at [128, 195] on button "button" at bounding box center [129, 190] width 17 height 17
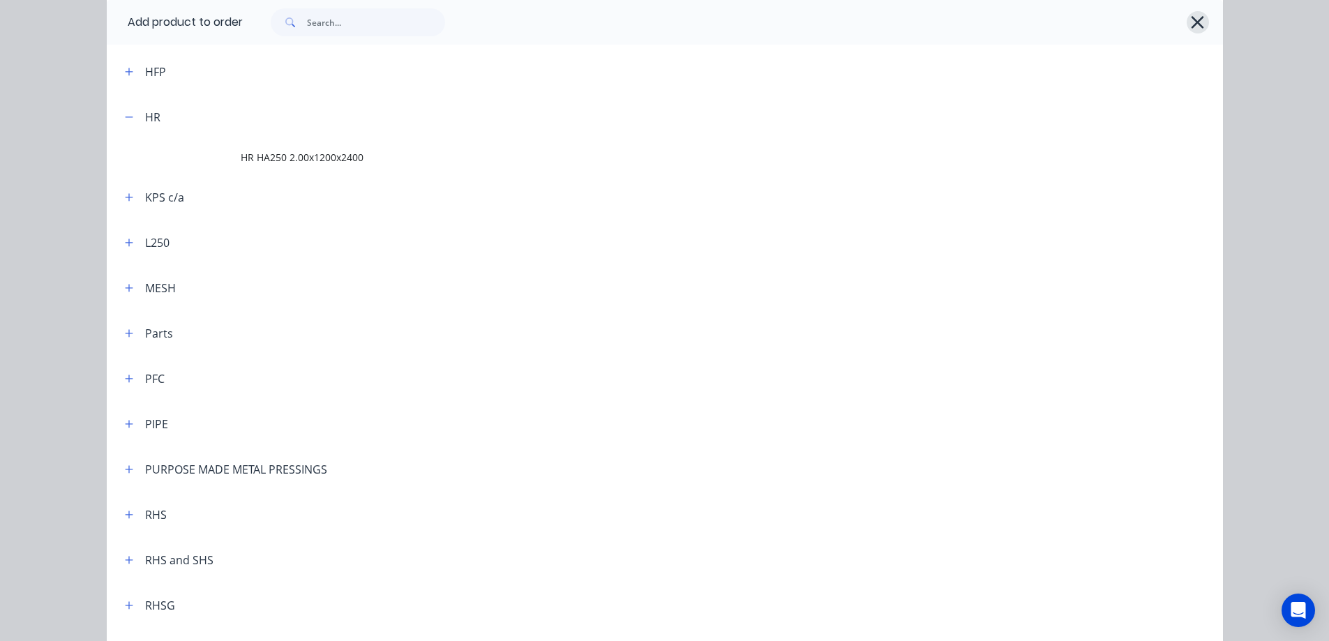
scroll to position [761, 0]
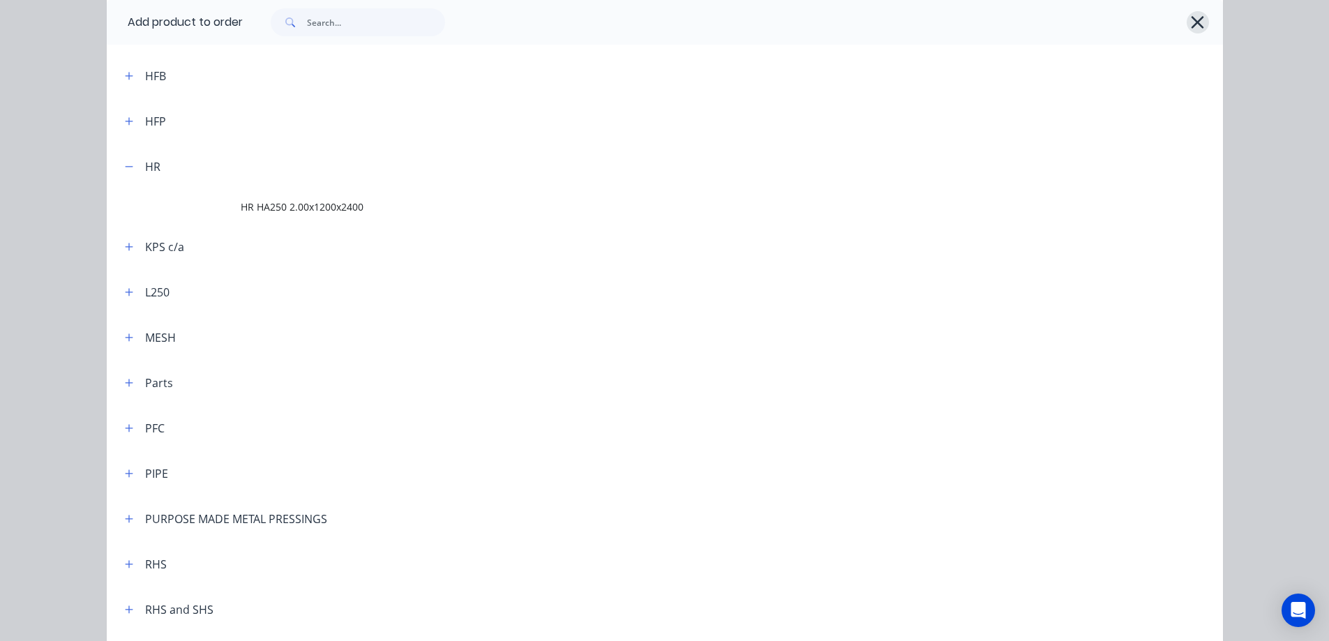
click at [1190, 23] on icon "button" at bounding box center [1197, 23] width 15 height 20
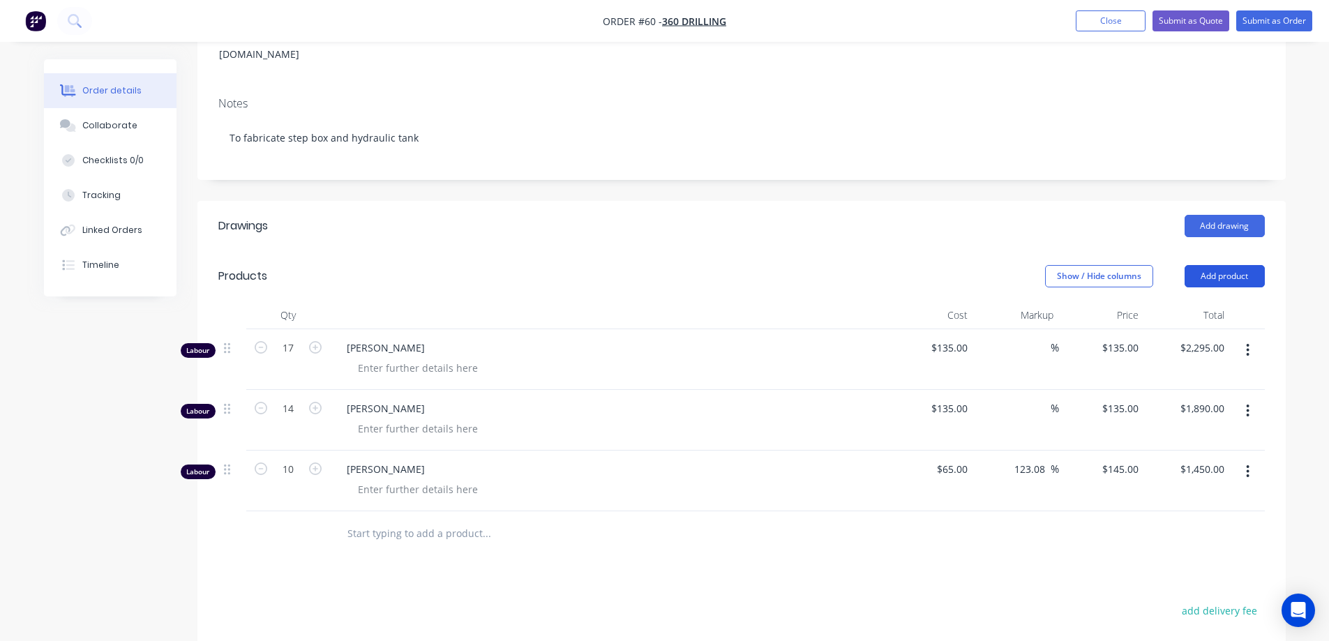
click at [1214, 265] on button "Add product" at bounding box center [1224, 276] width 80 height 22
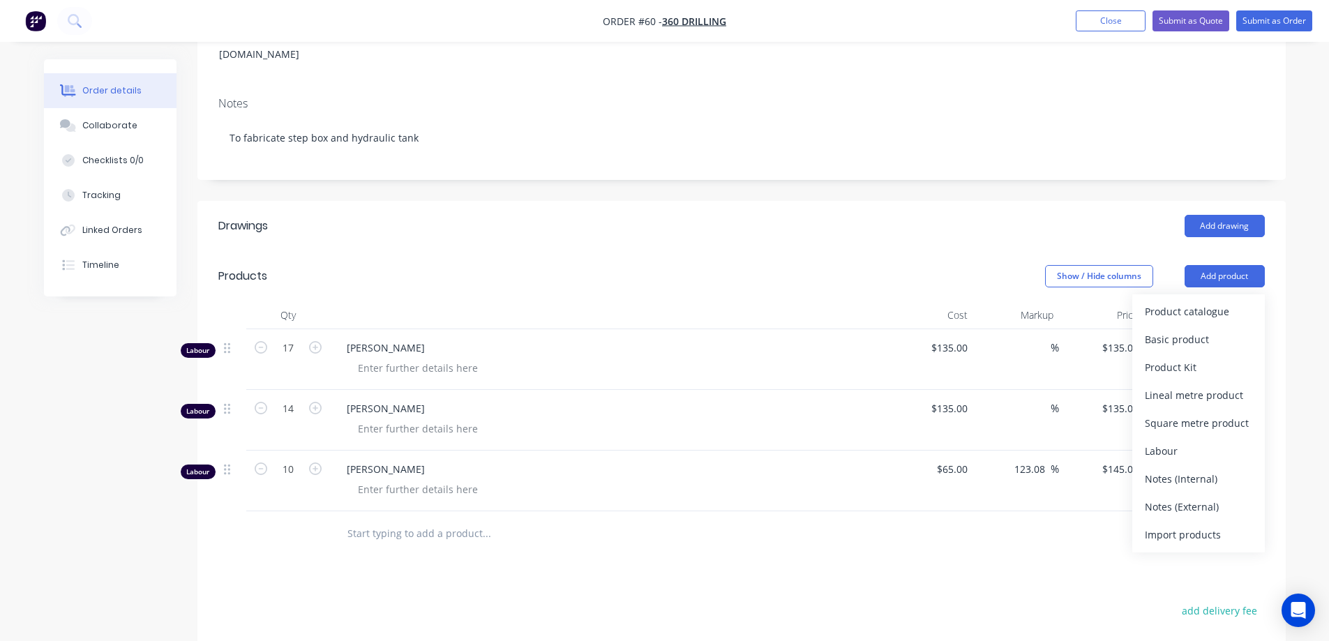
click at [1009, 265] on div "Show / Hide columns Add product Product catalogue Basic product Product Kit Lin…" at bounding box center [852, 276] width 824 height 22
click at [241, 268] on div "Products" at bounding box center [242, 276] width 49 height 17
click at [382, 267] on div "Products" at bounding box center [329, 276] width 223 height 22
click at [406, 520] on input "text" at bounding box center [486, 534] width 279 height 28
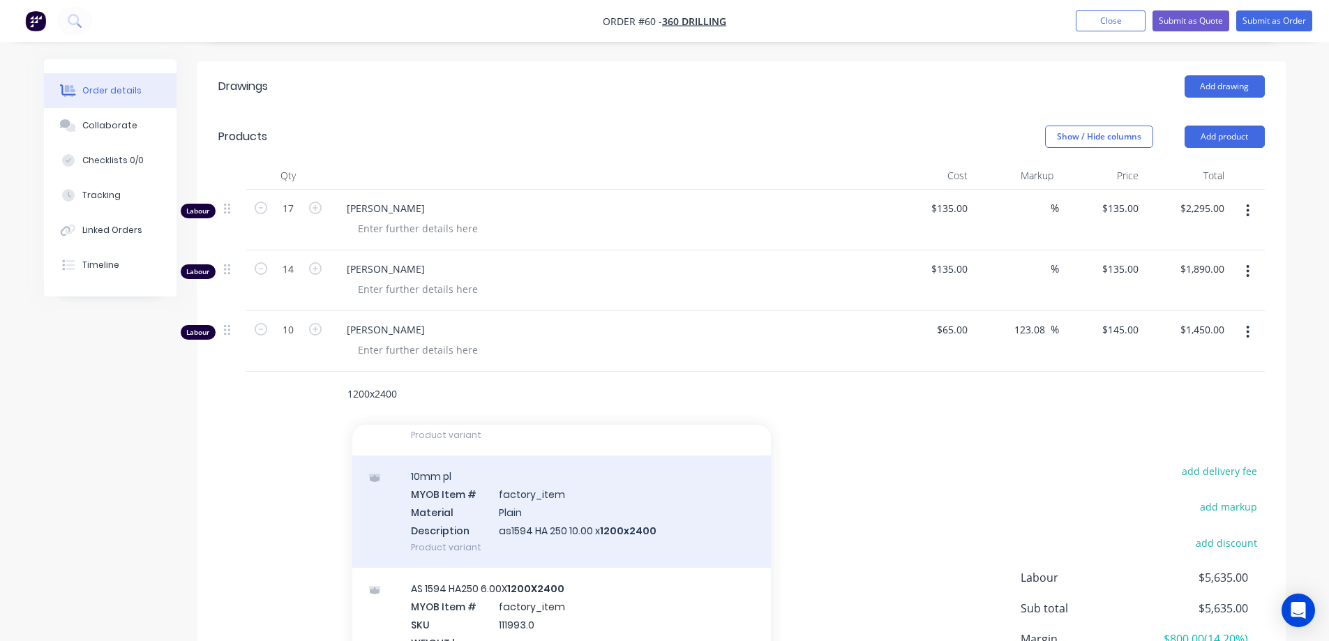
scroll to position [1674, 0]
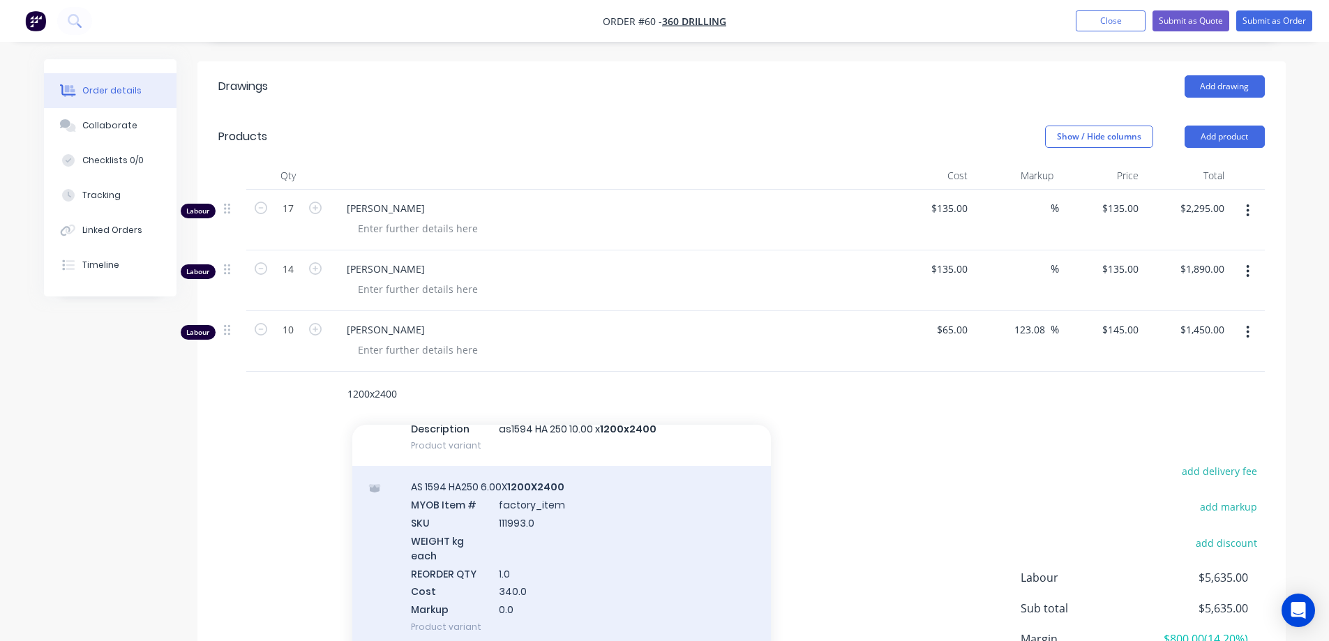
type input "1200x2400"
click at [487, 515] on div "AS 1594 HA250 6.00X 1200X2400 MYOB Item # factory_item SKU 111993.0 WEIGHT kg e…" at bounding box center [561, 556] width 419 height 181
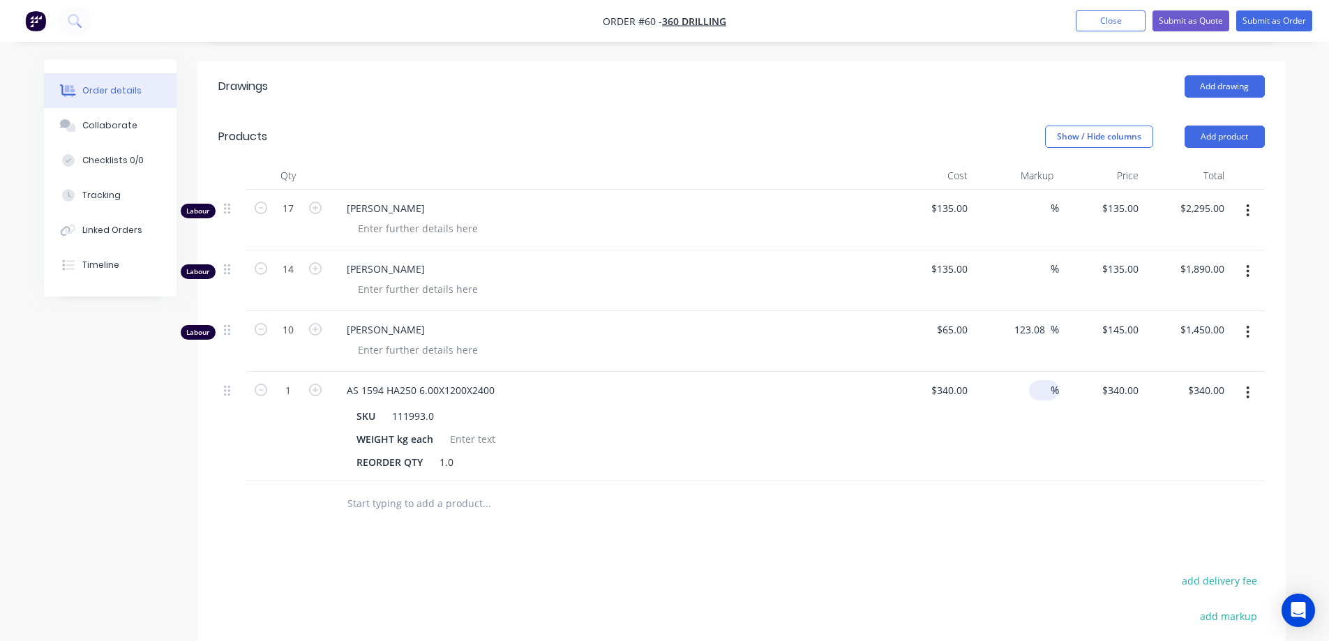
click at [1036, 380] on input at bounding box center [1042, 390] width 16 height 20
type input "35"
type input "$459.00"
click at [1016, 442] on div "35 35 %" at bounding box center [1016, 427] width 86 height 110
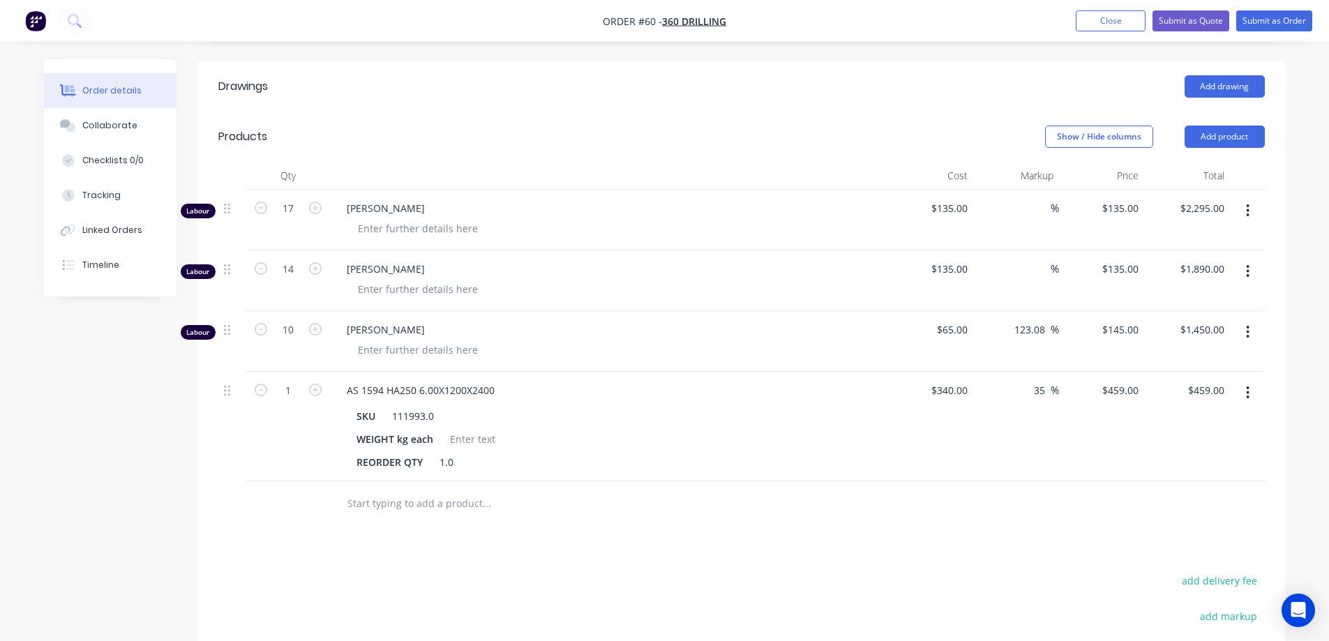
click at [908, 481] on div at bounding box center [741, 503] width 1046 height 45
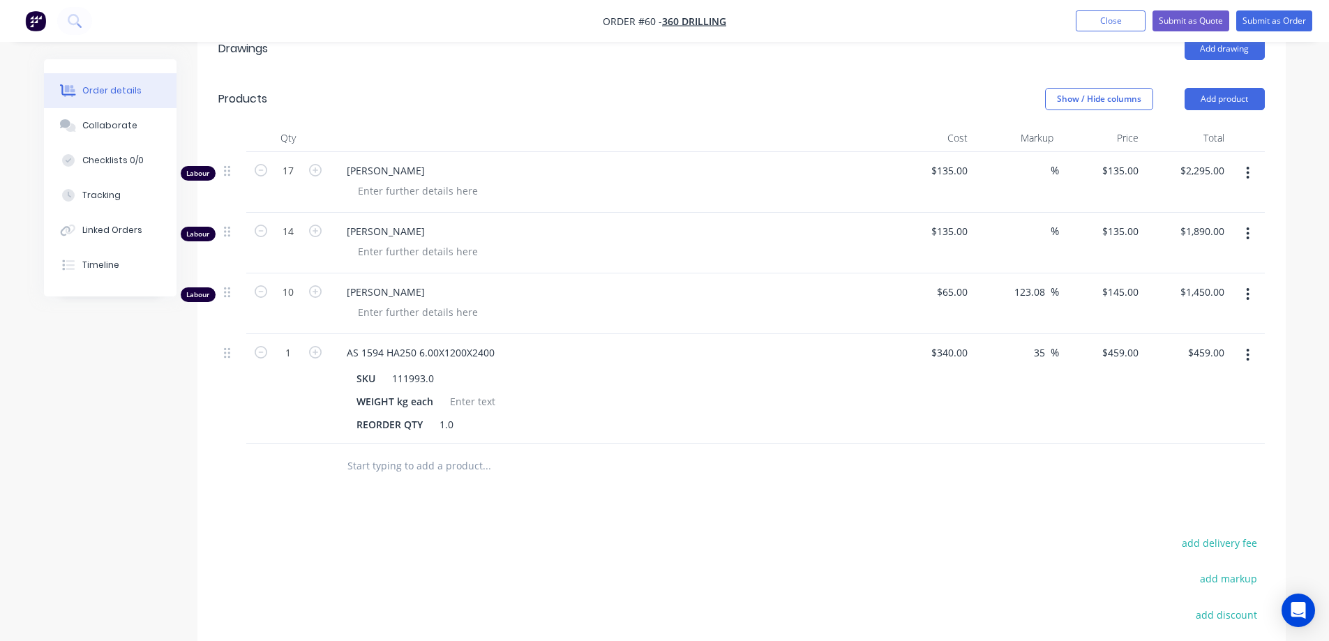
scroll to position [419, 0]
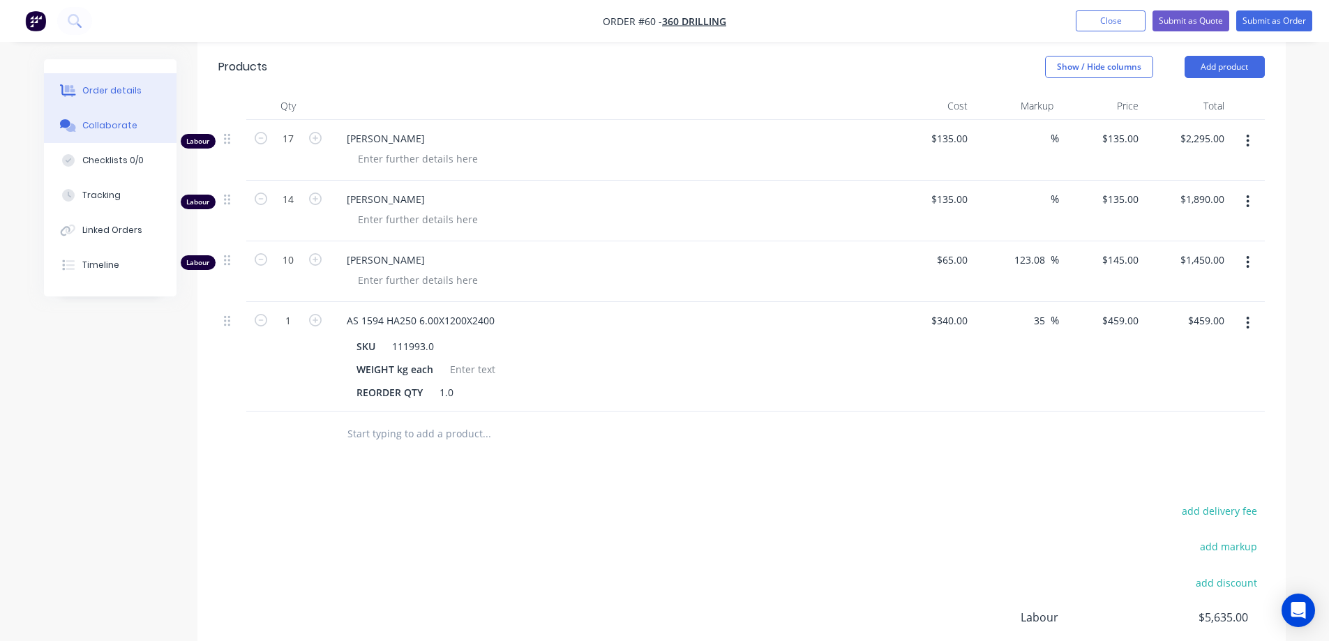
click at [100, 128] on div "Collaborate" at bounding box center [109, 125] width 55 height 13
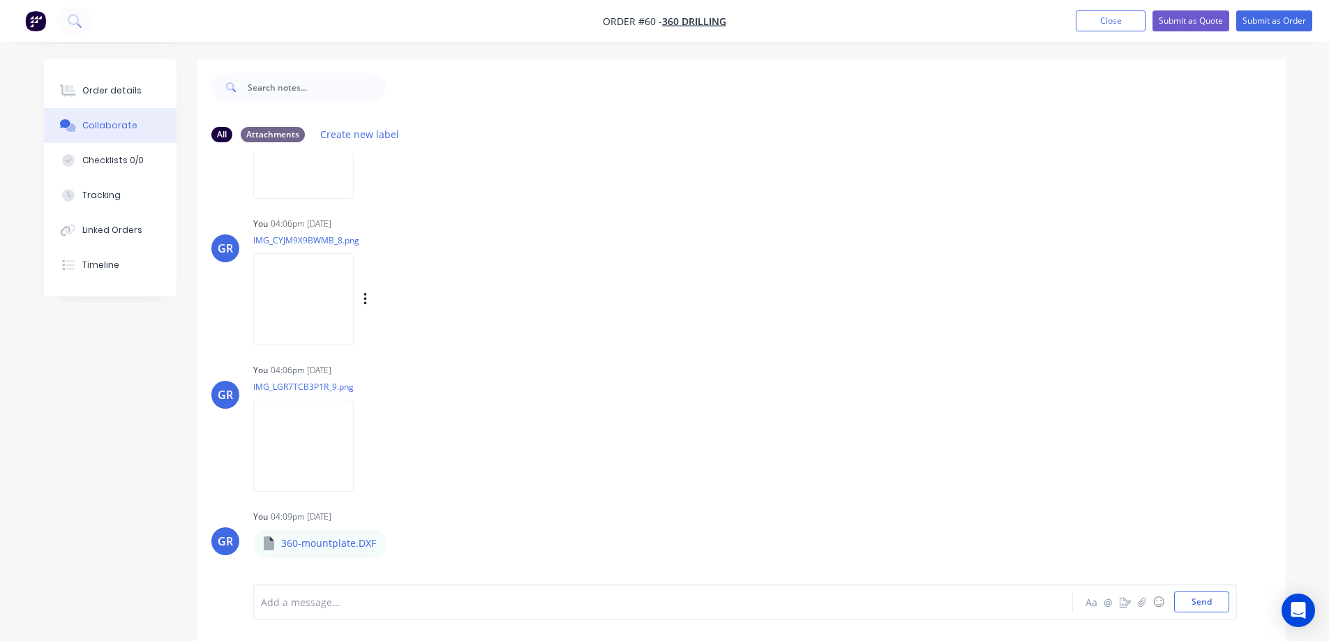
scroll to position [558, 0]
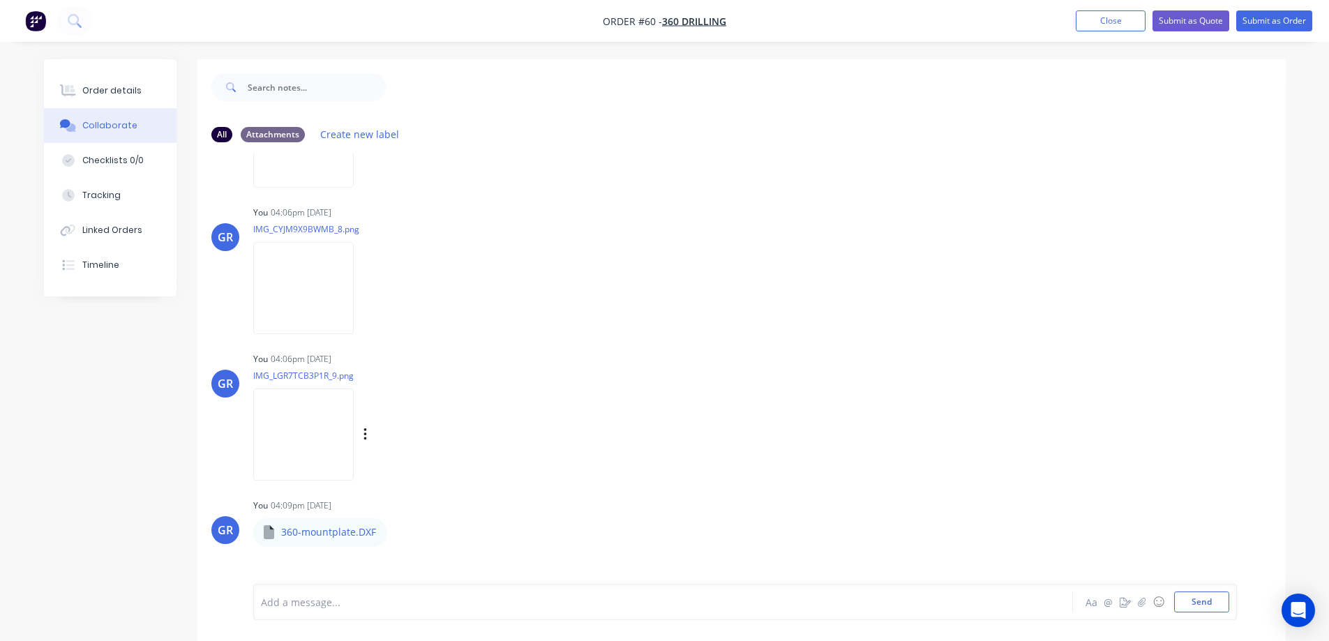
click at [309, 446] on img at bounding box center [303, 434] width 100 height 91
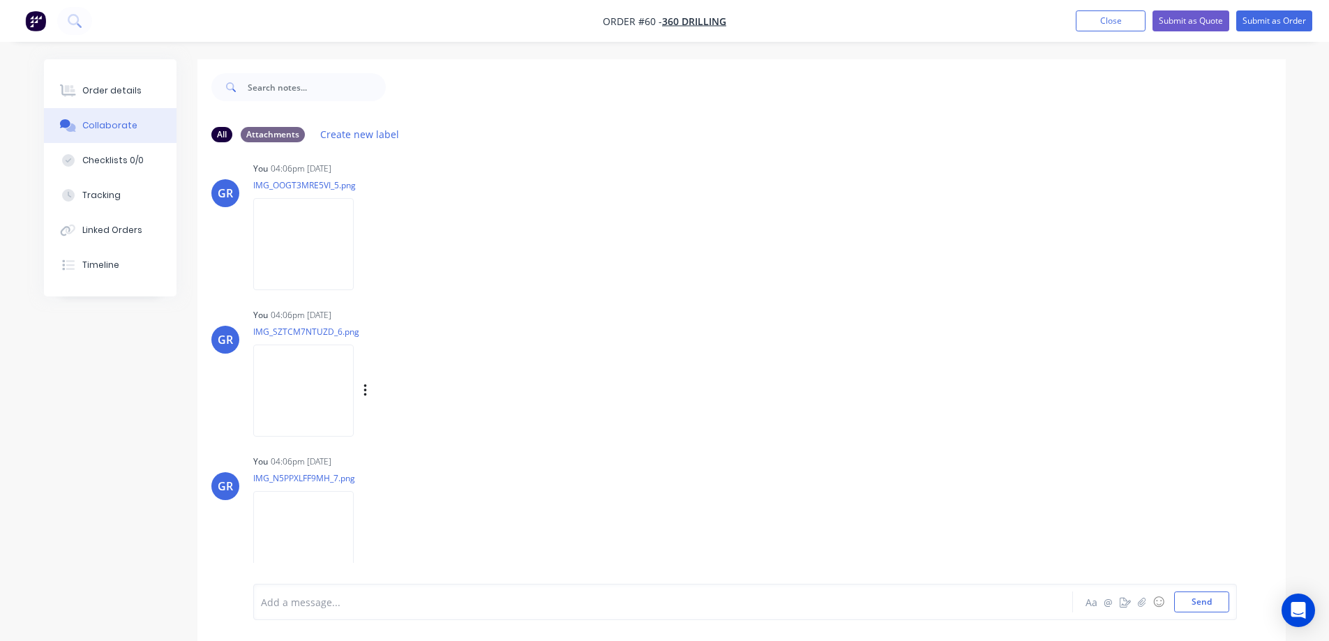
scroll to position [140, 0]
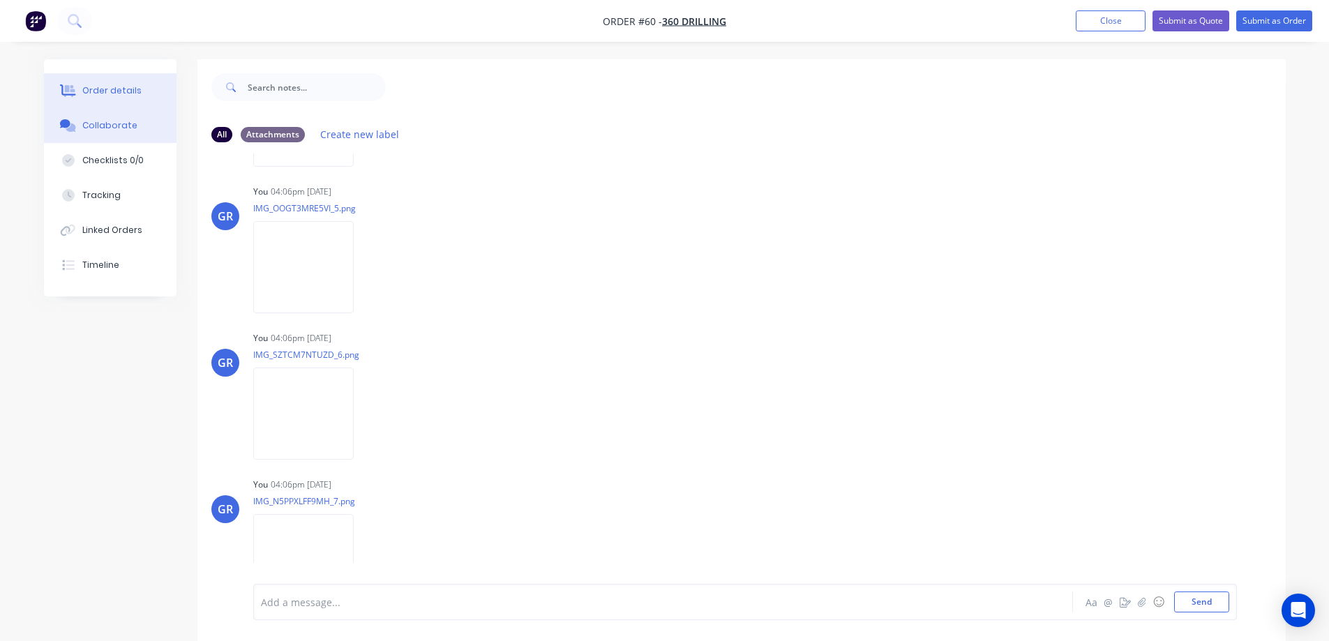
click at [124, 95] on div "Order details" at bounding box center [111, 90] width 59 height 13
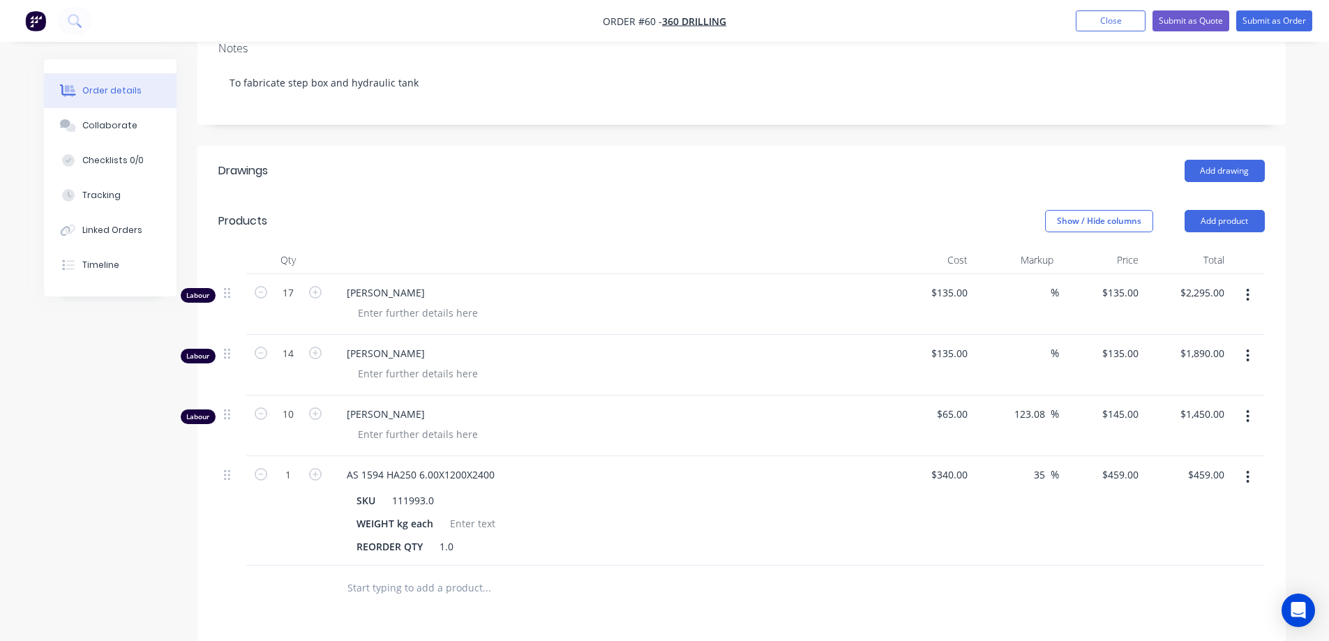
scroll to position [349, 0]
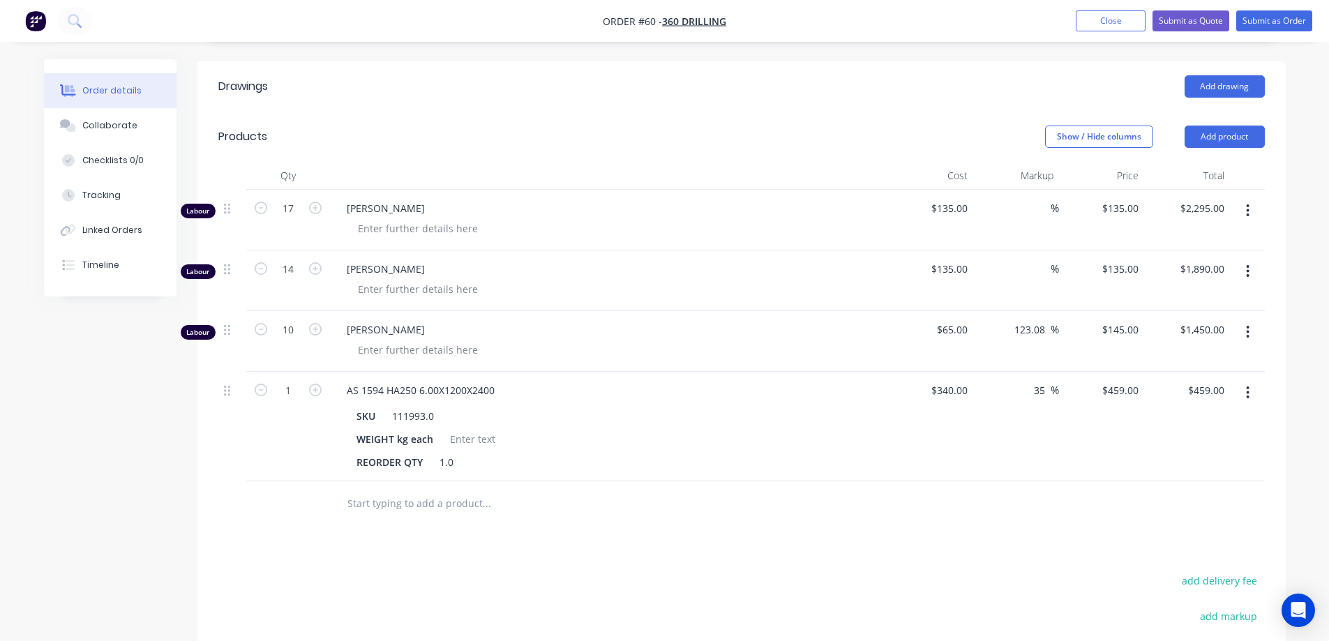
drag, startPoint x: 405, startPoint y: 485, endPoint x: 398, endPoint y: 482, distance: 7.8
click at [404, 490] on input "text" at bounding box center [486, 504] width 279 height 28
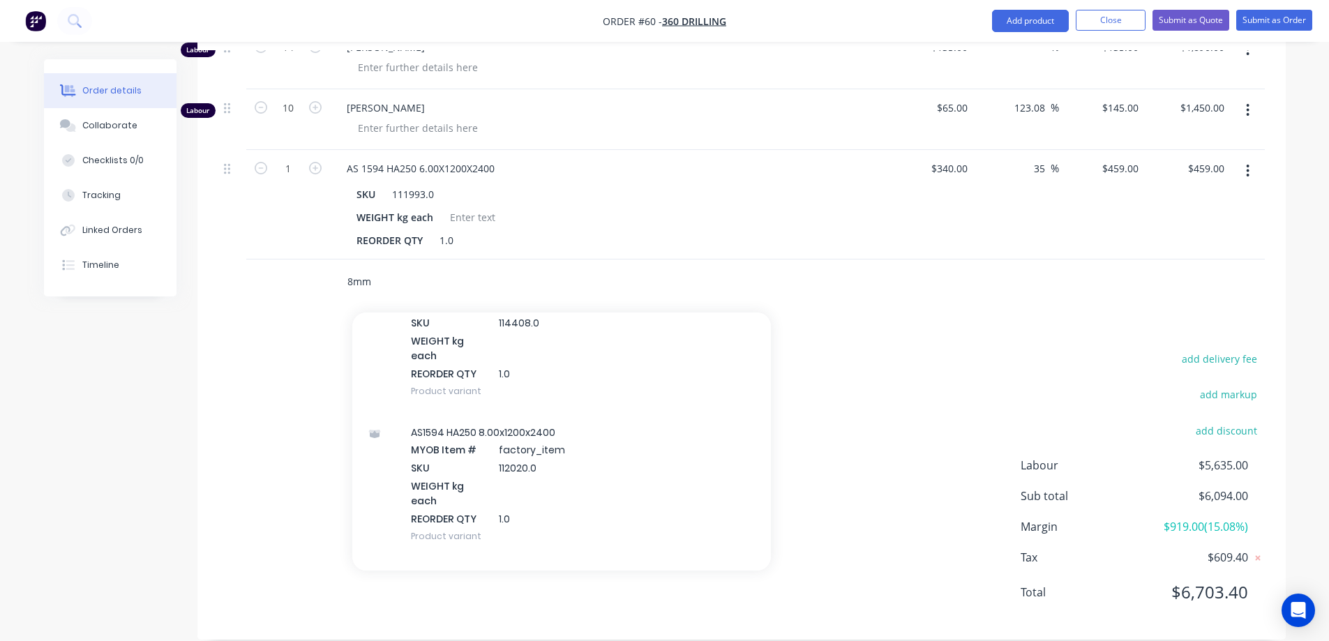
scroll to position [2441, 0]
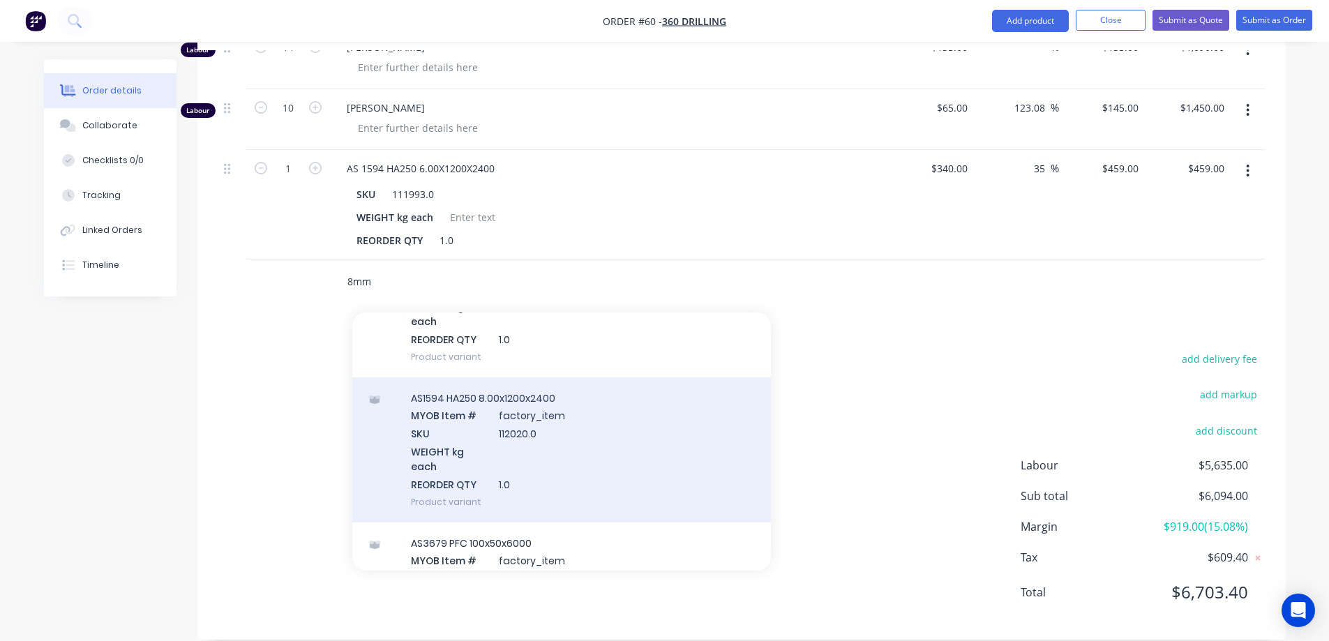
type input "8mm"
click at [522, 435] on div "AS1594 HA250 8.00x1200x2400 MYOB Item # factory_item SKU 112020.0 WEIGHT kg eac…" at bounding box center [561, 449] width 419 height 145
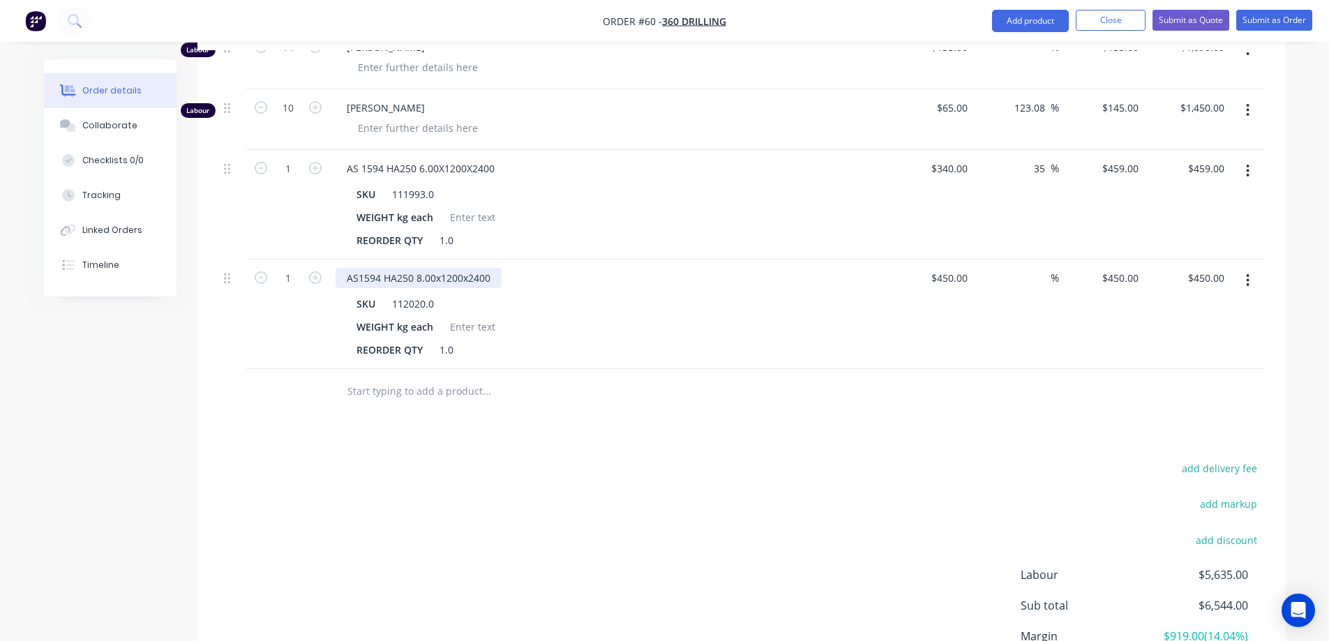
click at [460, 268] on div "AS1594 HA250 8.00x1200x2400" at bounding box center [419, 278] width 166 height 20
click at [489, 268] on div "AS1594 HA250 8.00x1200x2400" at bounding box center [419, 278] width 166 height 20
click at [561, 340] on div "REORDER QTY 1.0" at bounding box center [606, 350] width 511 height 20
click at [963, 268] on input "450" at bounding box center [961, 278] width 24 height 20
type input "$225.00"
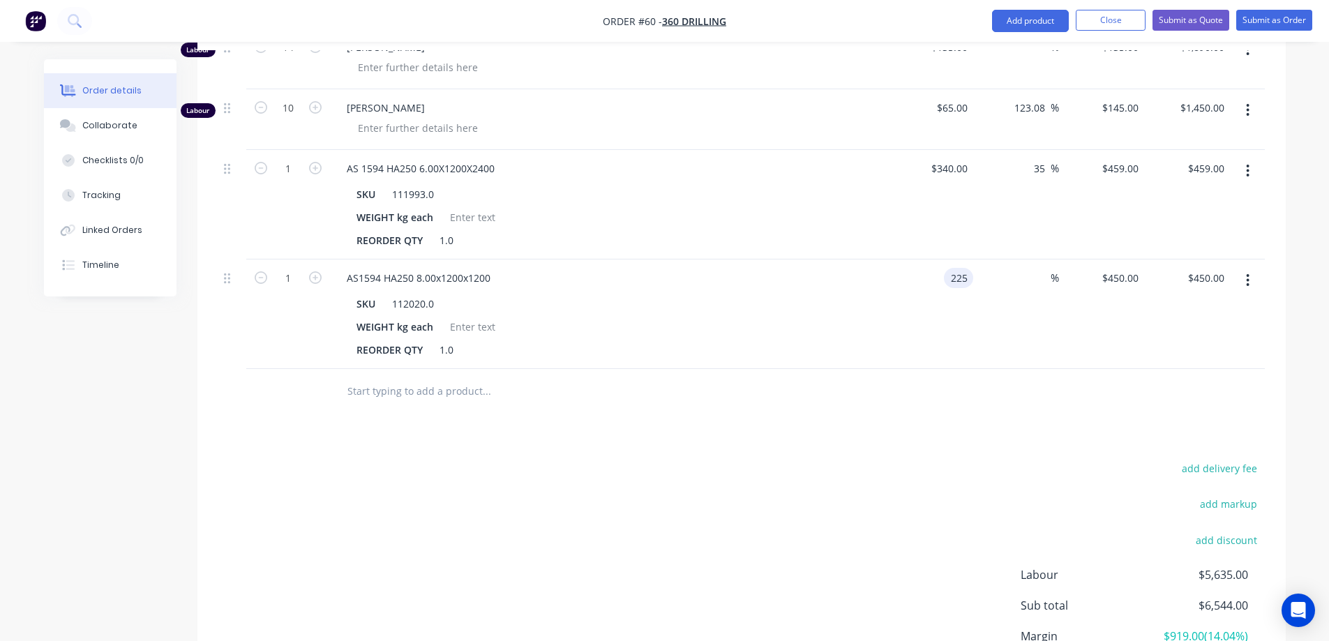
type input "$225.00"
click at [933, 322] on div "$225.00 225" at bounding box center [931, 314] width 86 height 110
click at [1055, 270] on span "%" at bounding box center [1054, 278] width 8 height 16
type input "35"
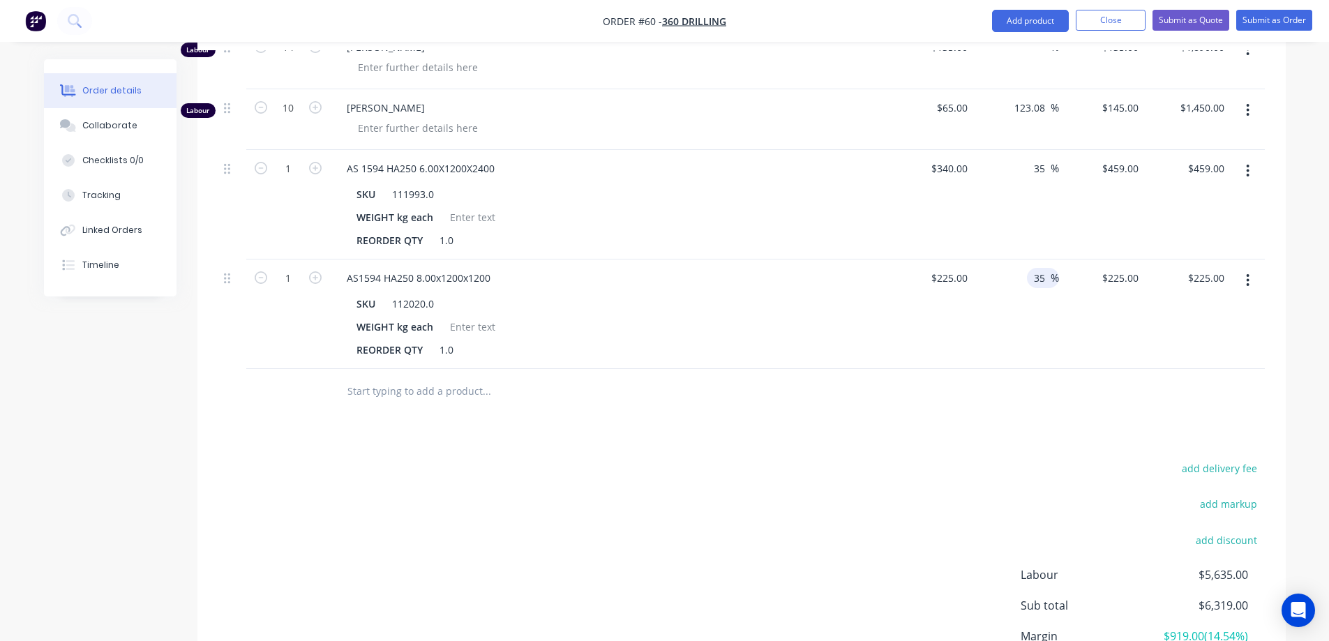
type input "$303.75"
click at [1037, 289] on div "35 35 %" at bounding box center [1016, 314] width 86 height 110
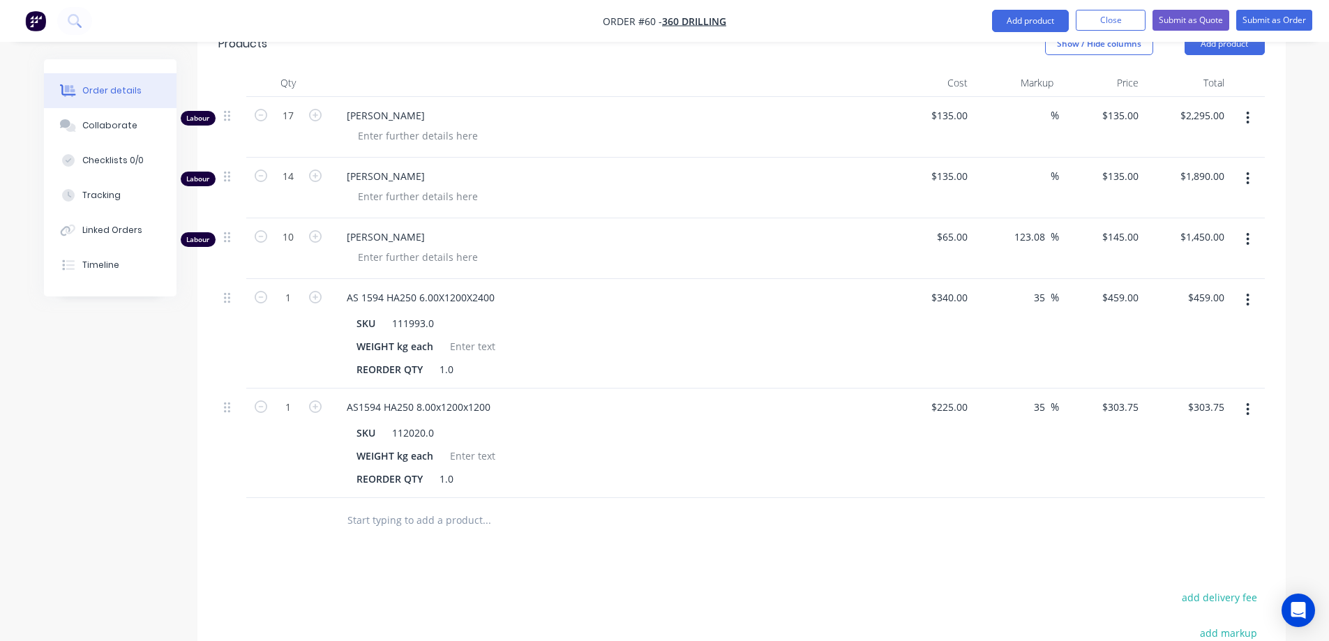
scroll to position [401, 0]
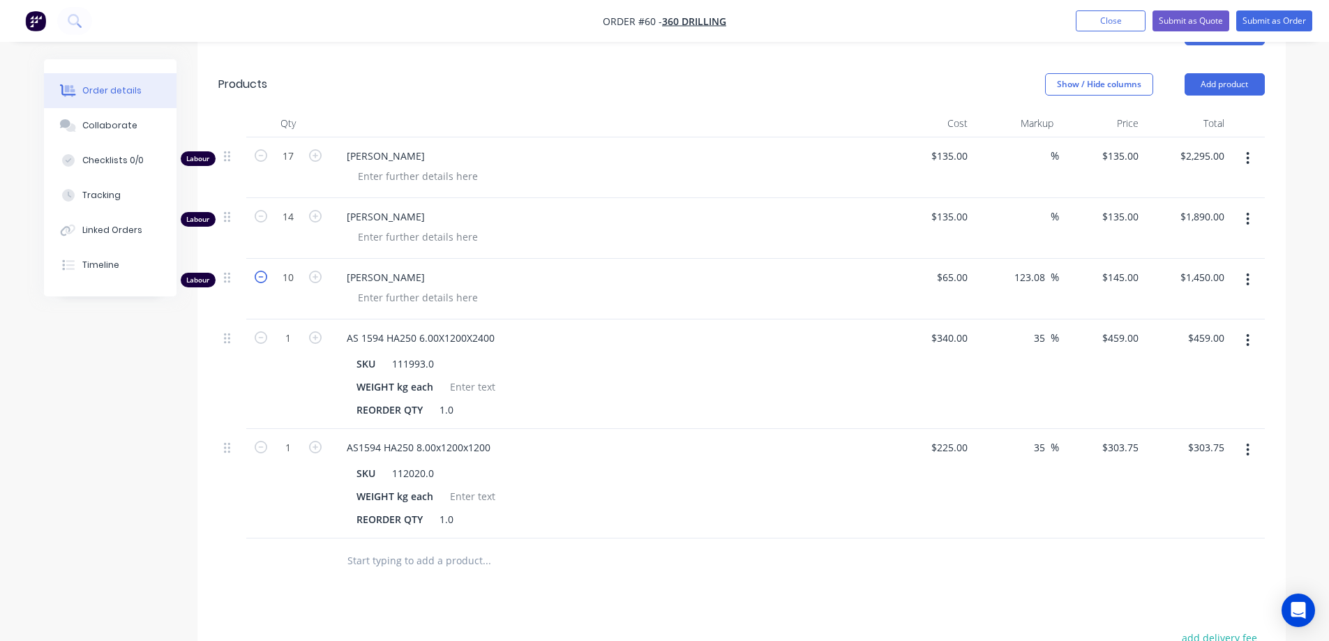
click at [258, 271] on icon "button" at bounding box center [261, 277] width 13 height 13
type input "9"
type input "$1,305.00"
click at [258, 271] on icon "button" at bounding box center [261, 277] width 13 height 13
type input "8"
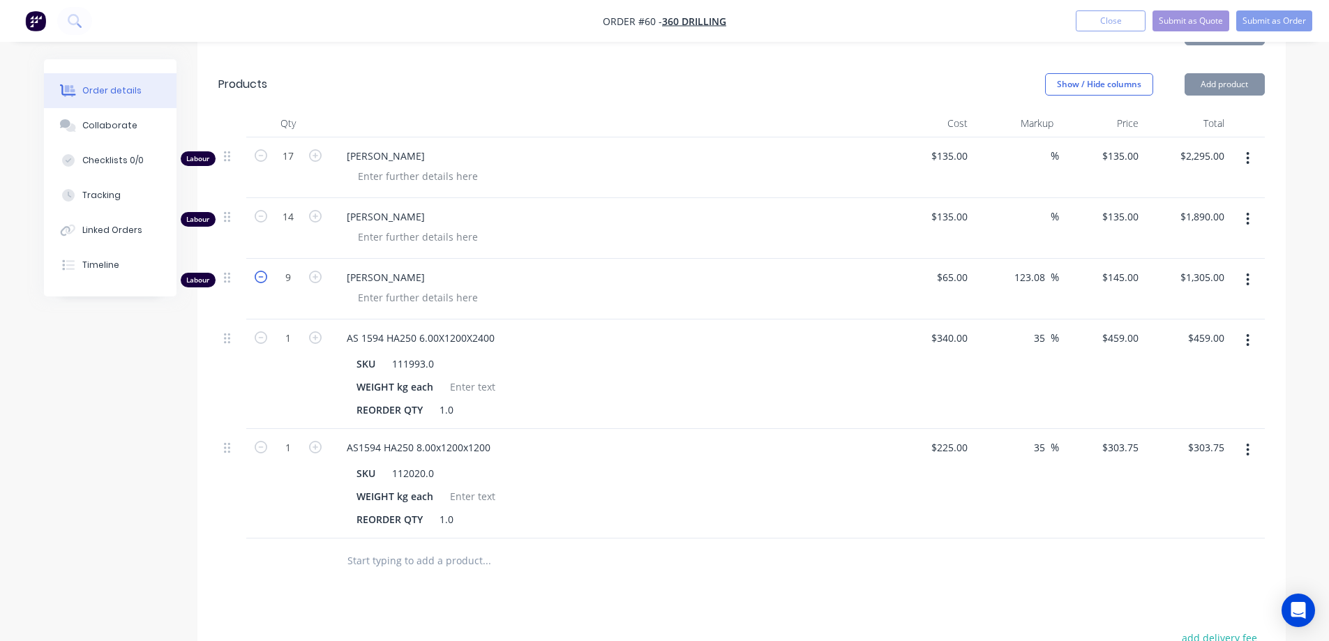
type input "$1,160.00"
click at [258, 271] on icon "button" at bounding box center [261, 277] width 13 height 13
type input "7"
type input "$1,015.00"
click at [258, 271] on icon "button" at bounding box center [261, 277] width 13 height 13
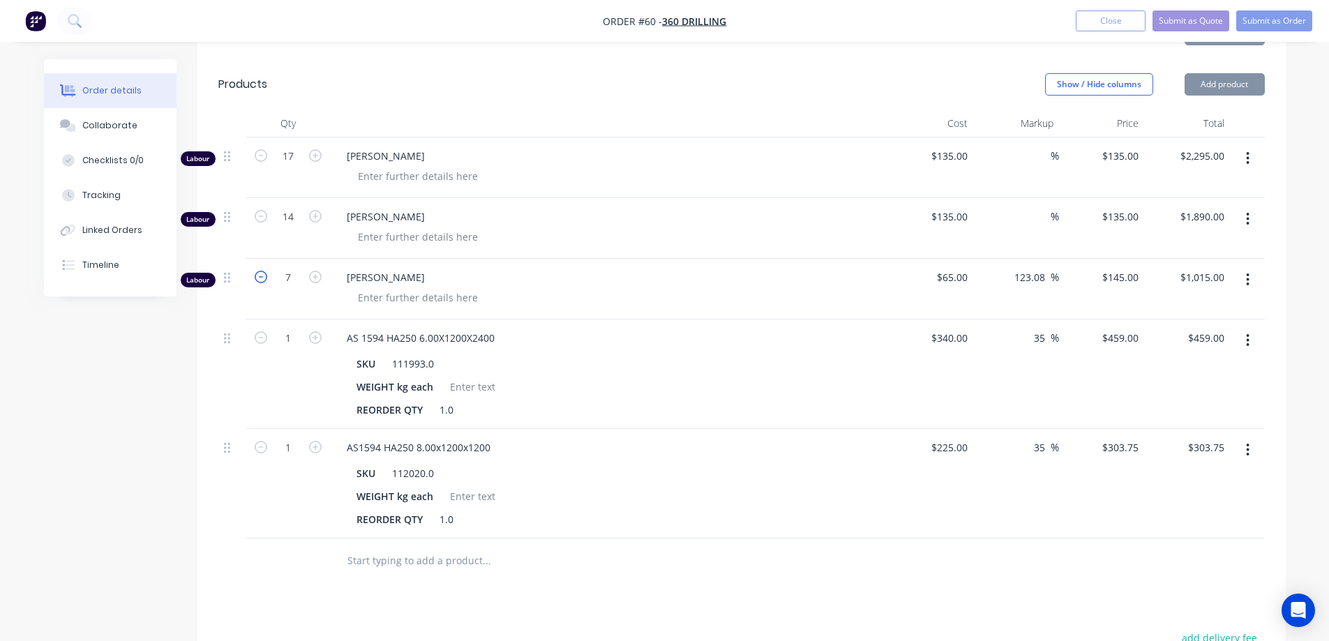
type input "6"
type input "$870.00"
click at [258, 271] on icon "button" at bounding box center [261, 277] width 13 height 13
type input "5"
type input "$725.00"
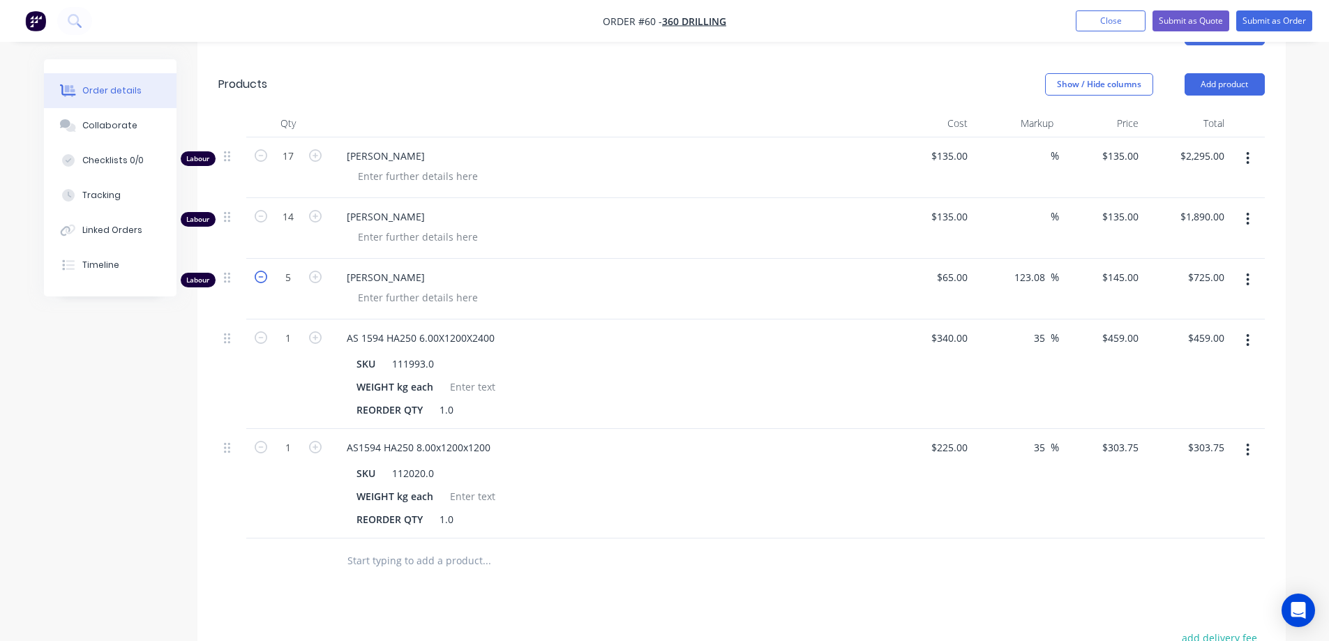
click at [258, 271] on icon "button" at bounding box center [261, 277] width 13 height 13
type input "4"
type input "$580.00"
click at [258, 271] on icon "button" at bounding box center [261, 277] width 13 height 13
type input "3"
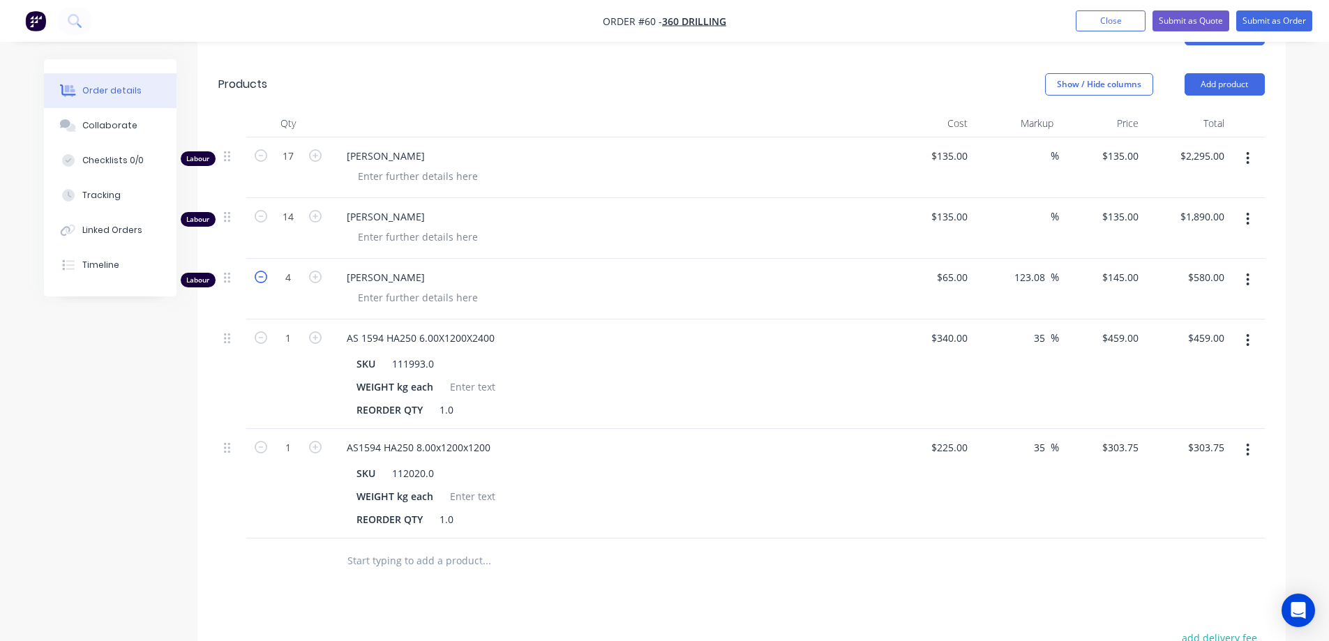
type input "$435.00"
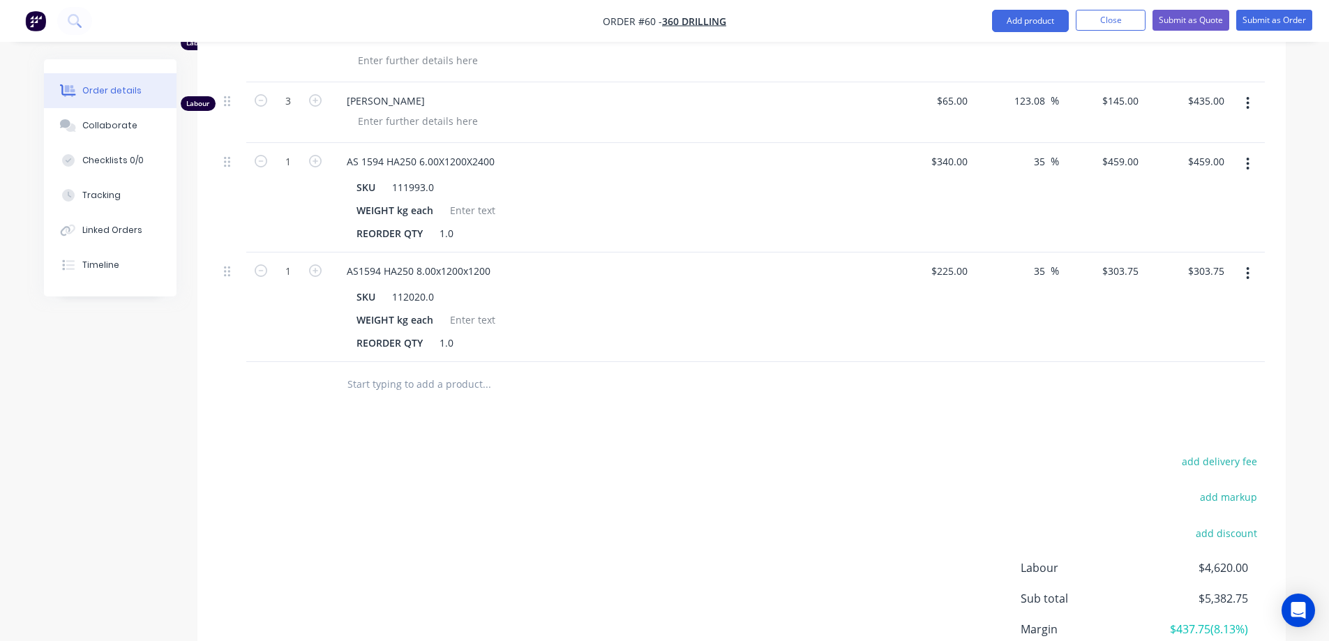
scroll to position [471, 0]
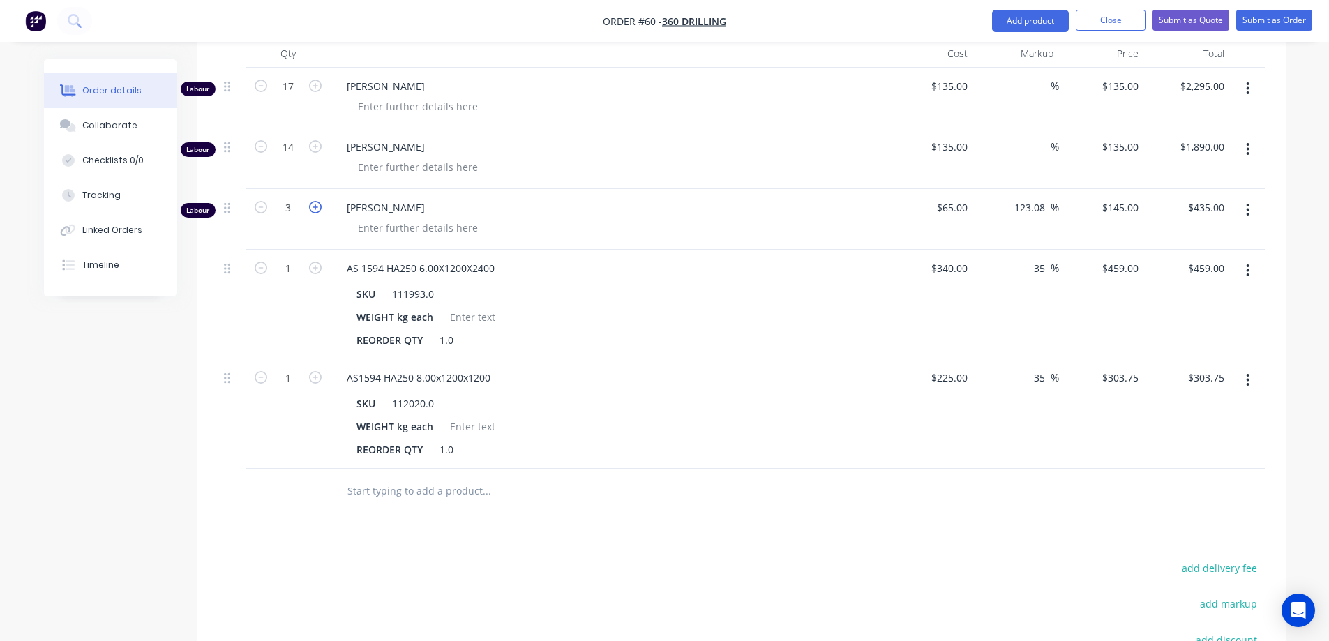
click at [319, 201] on icon "button" at bounding box center [315, 207] width 13 height 13
type input "4"
type input "$580.00"
click at [319, 201] on icon "button" at bounding box center [315, 207] width 13 height 13
type input "5"
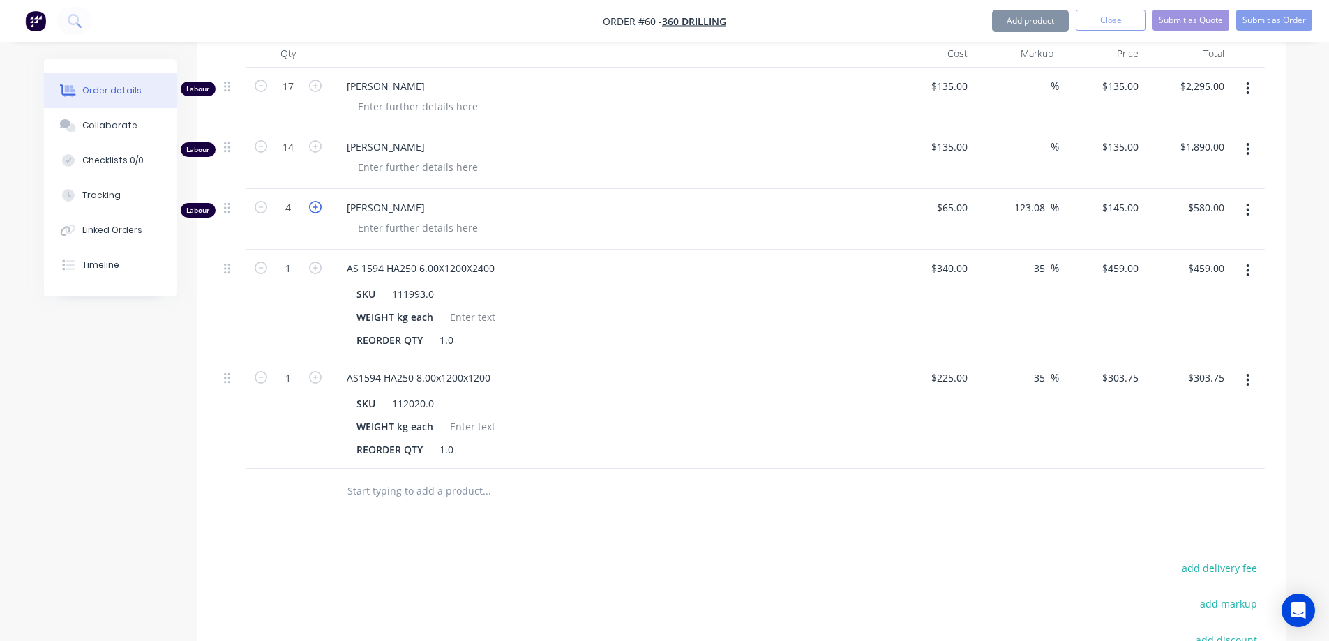
type input "$725.00"
click at [319, 201] on icon "button" at bounding box center [315, 207] width 13 height 13
type input "6"
type input "$870.00"
click at [255, 201] on icon "button" at bounding box center [261, 207] width 13 height 13
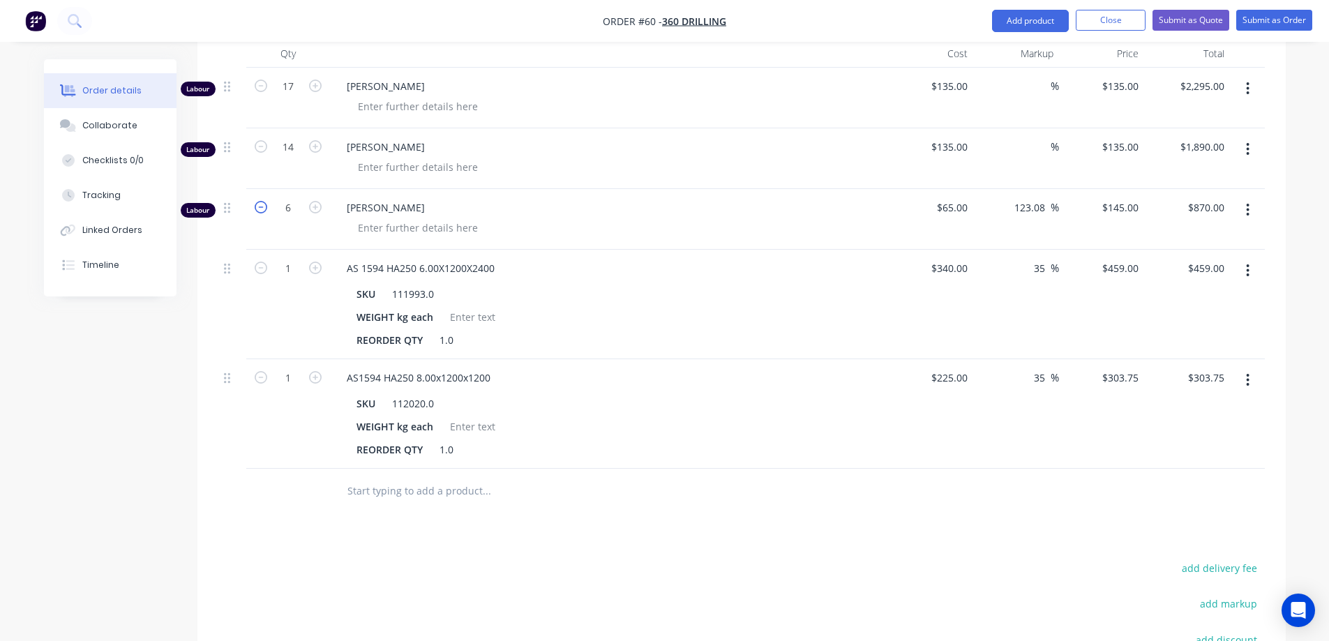
type input "5"
type input "$725.00"
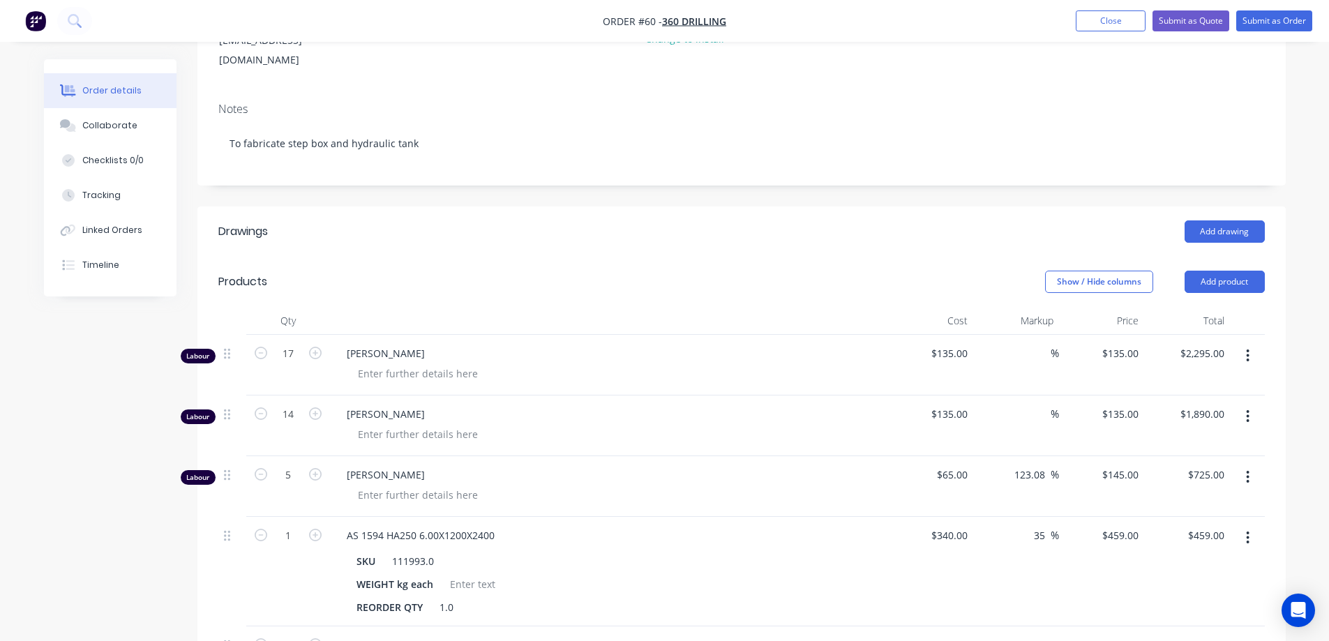
scroll to position [192, 0]
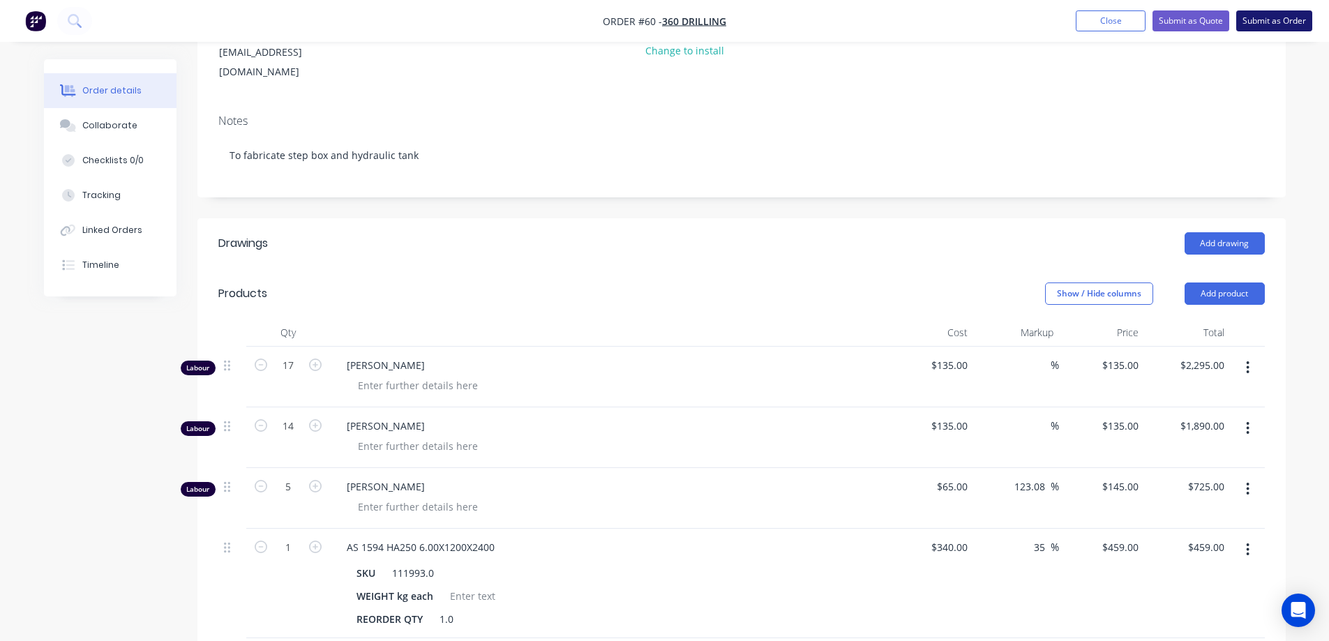
click at [1270, 19] on button "Submit as Order" at bounding box center [1274, 20] width 76 height 21
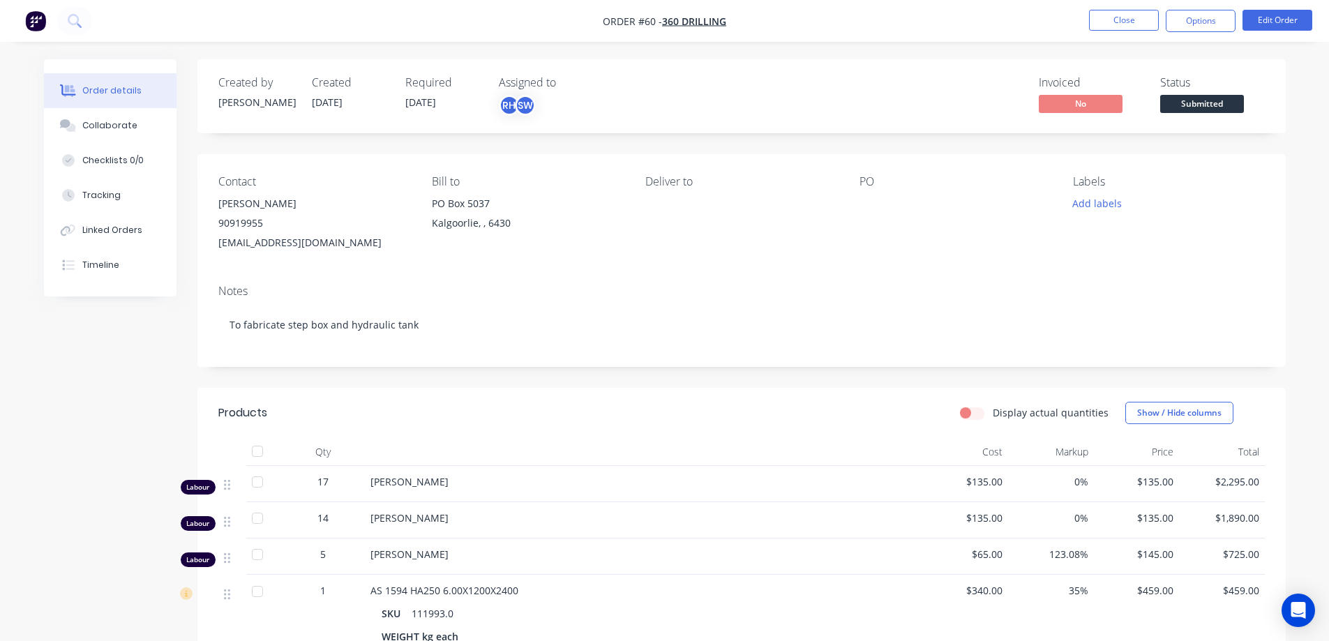
click at [50, 376] on div "Created by [PERSON_NAME] Created [DATE] Required [DATE] Assigned to RH SW Invoi…" at bounding box center [665, 545] width 1242 height 972
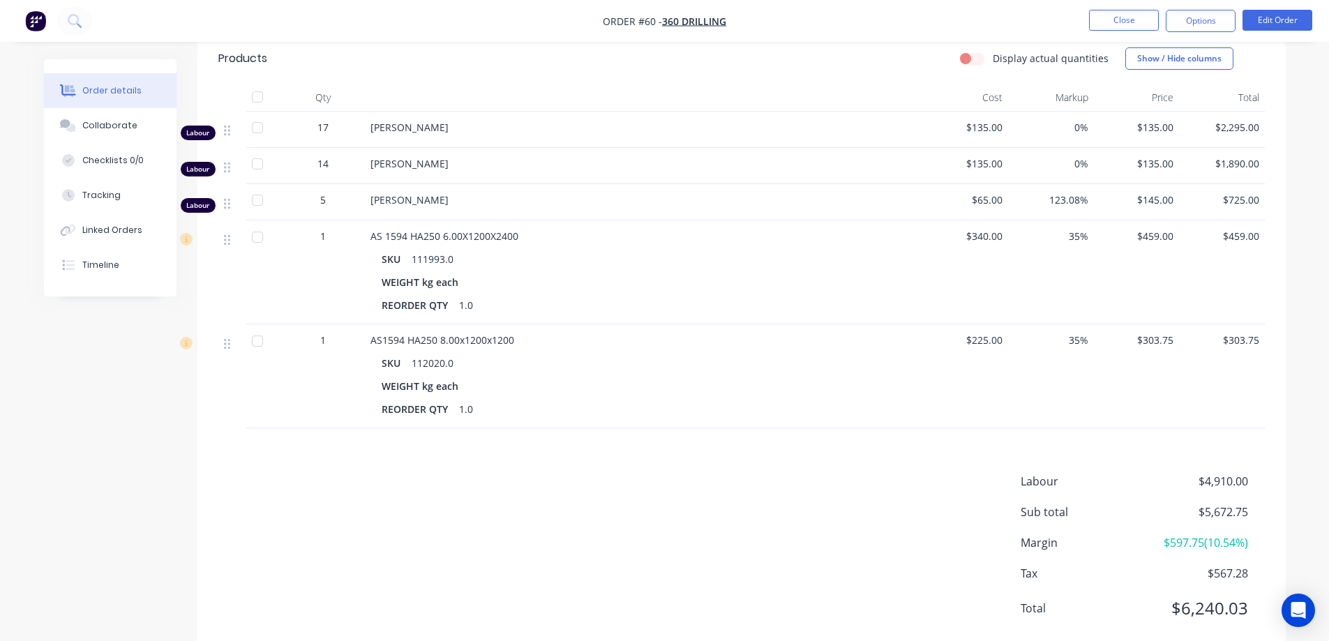
scroll to position [390, 0]
